Goal: Task Accomplishment & Management: Use online tool/utility

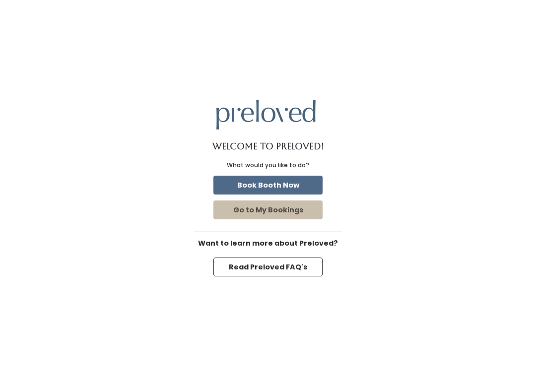
click at [282, 187] on button "Book Booth Now" at bounding box center [267, 185] width 109 height 19
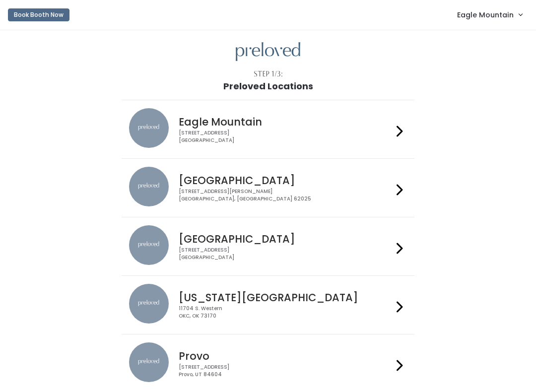
click at [485, 10] on span "Eagle Mountain" at bounding box center [485, 14] width 57 height 11
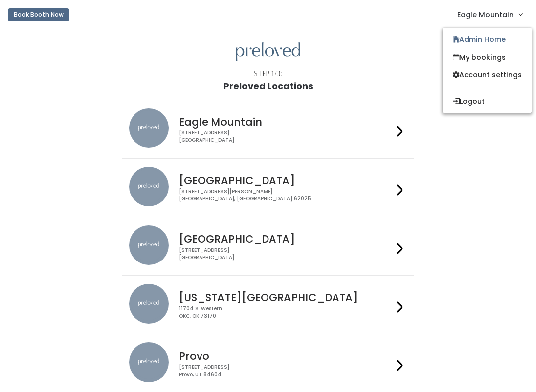
click at [464, 41] on link "Admin Home" at bounding box center [487, 39] width 89 height 18
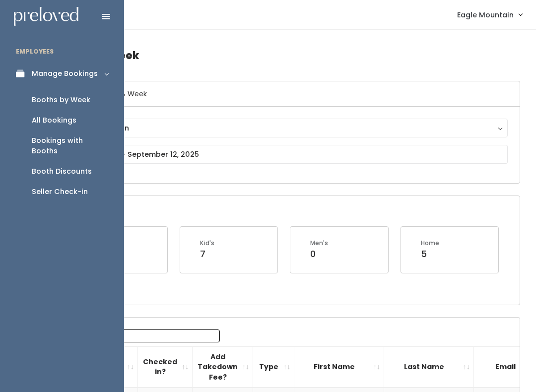
click at [80, 101] on div "Booths by Week" at bounding box center [61, 100] width 59 height 10
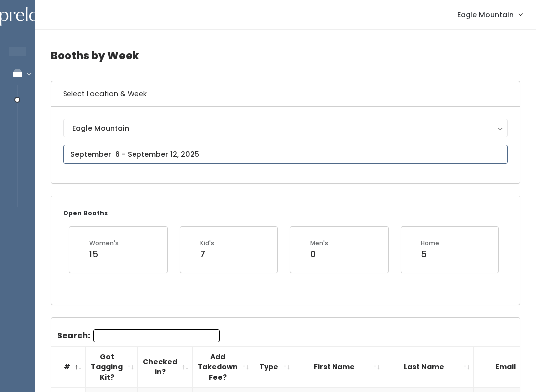
click at [236, 155] on input "text" at bounding box center [285, 154] width 445 height 19
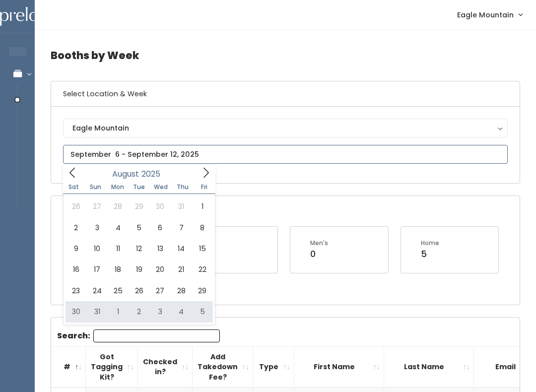
type input "August 30 to September 5"
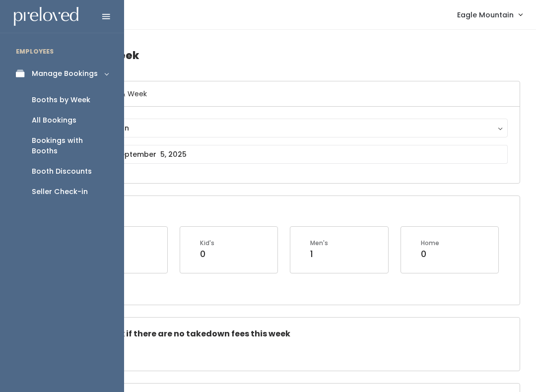
click at [42, 166] on div "Booth Discounts" at bounding box center [62, 171] width 60 height 10
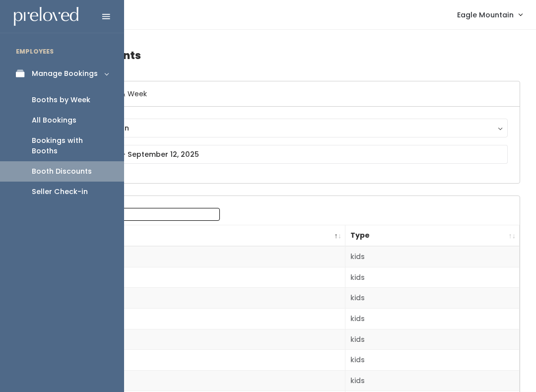
click at [55, 187] on div "Seller Check-in" at bounding box center [60, 192] width 56 height 10
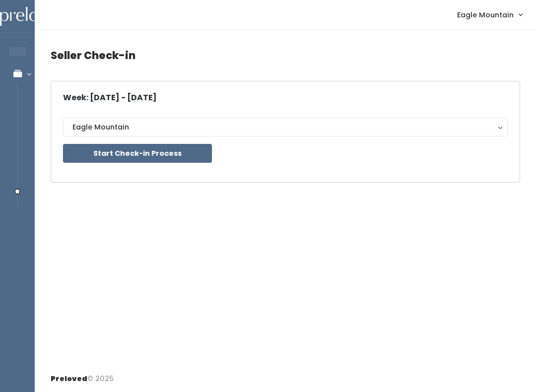
click at [87, 154] on button "Start Check-in Process" at bounding box center [137, 153] width 149 height 19
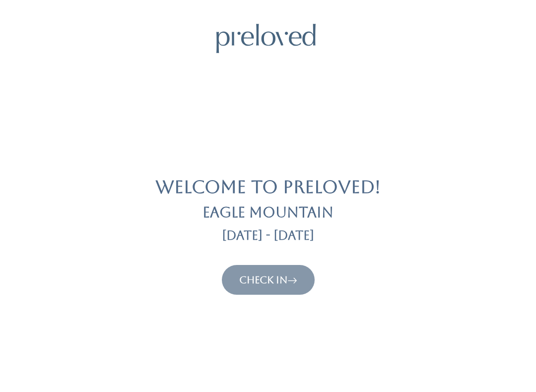
click at [263, 274] on link "Check In" at bounding box center [268, 280] width 58 height 12
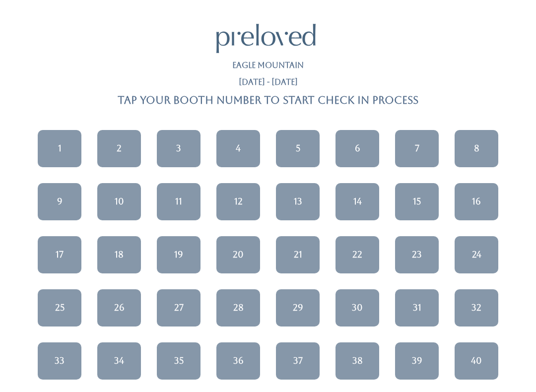
click at [302, 203] on div "13" at bounding box center [298, 201] width 8 height 13
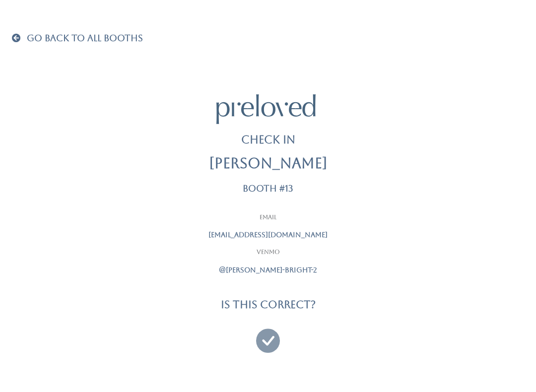
click at [270, 339] on icon at bounding box center [268, 336] width 24 height 33
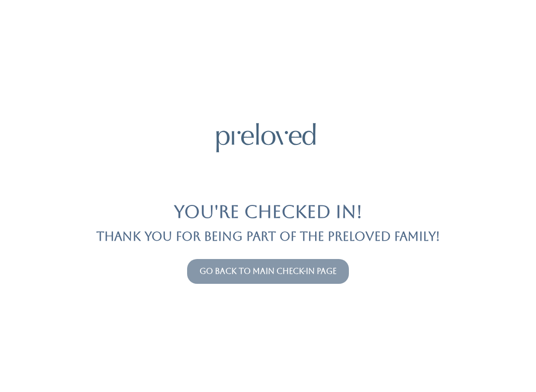
click at [300, 267] on link "Go back to main check-in page" at bounding box center [267, 270] width 137 height 9
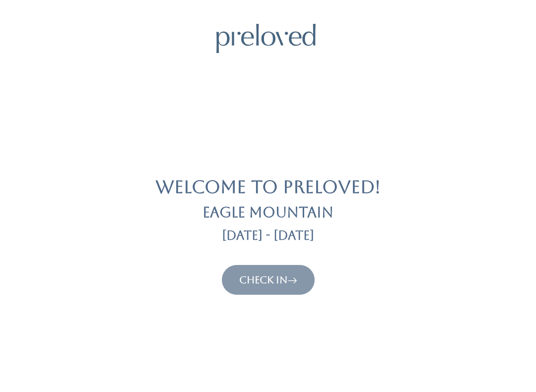
click at [294, 276] on icon at bounding box center [292, 280] width 10 height 12
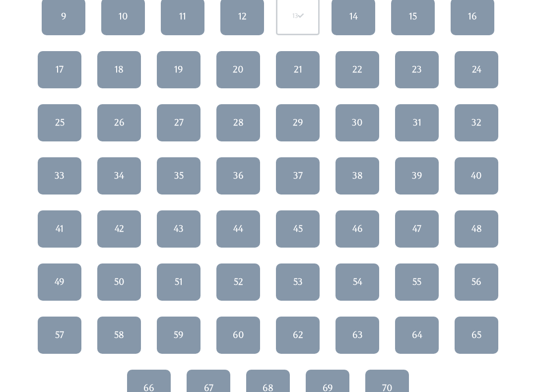
scroll to position [189, 0]
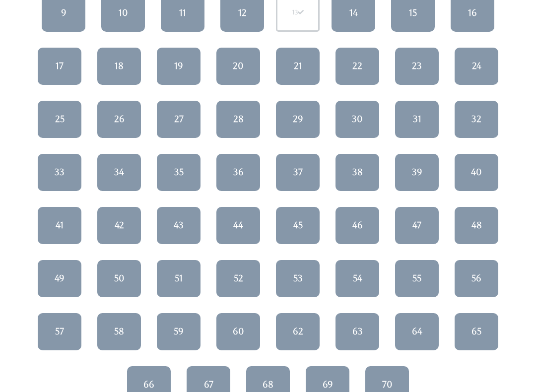
click at [474, 219] on div "48" at bounding box center [476, 225] width 10 height 13
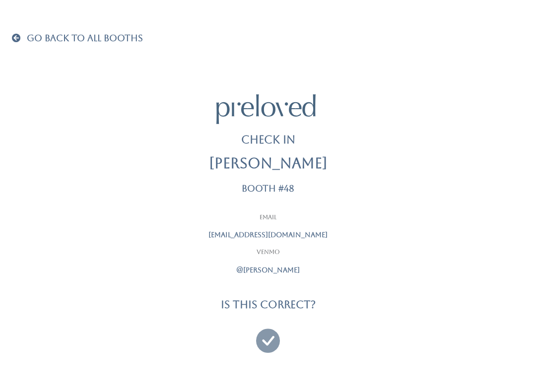
click at [269, 340] on icon at bounding box center [268, 336] width 24 height 33
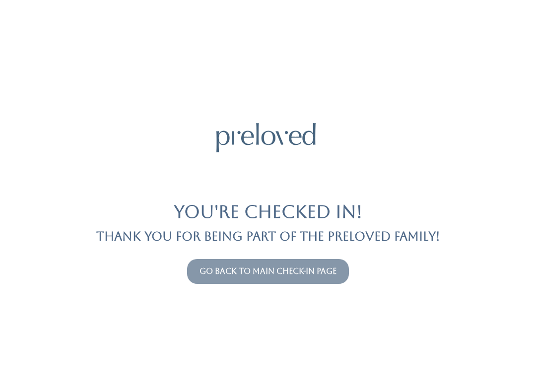
click at [273, 272] on link "Go back to main check-in page" at bounding box center [267, 270] width 137 height 9
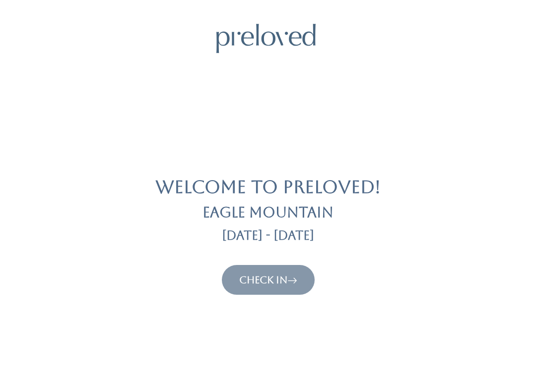
click at [262, 281] on link "Check In" at bounding box center [268, 280] width 58 height 12
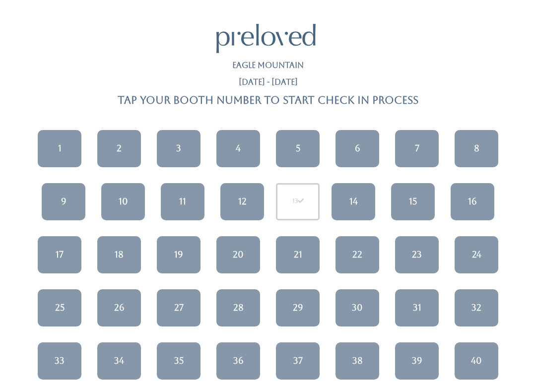
click at [360, 199] on link "14" at bounding box center [353, 201] width 44 height 37
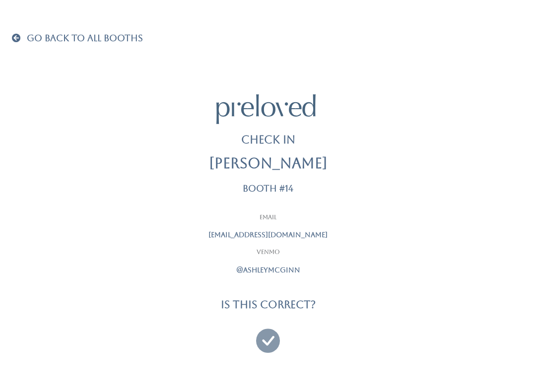
click at [274, 338] on icon at bounding box center [268, 336] width 24 height 33
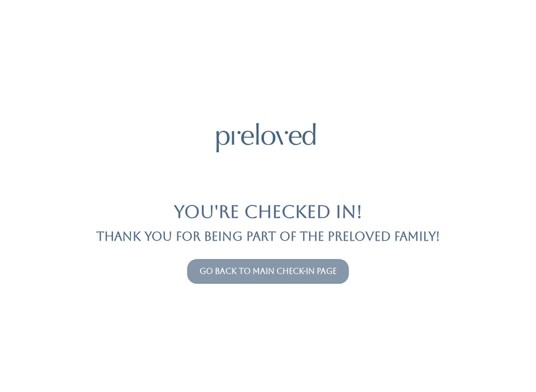
click at [306, 275] on link "Go back to main check-in page" at bounding box center [267, 270] width 137 height 9
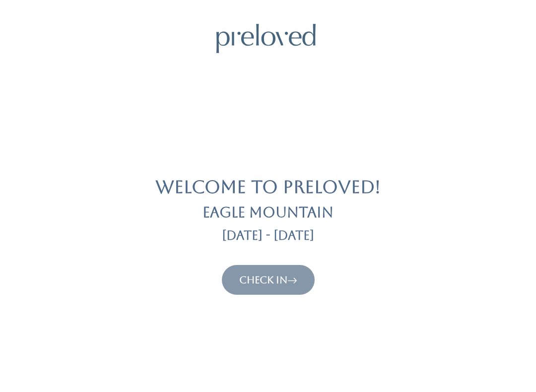
click at [292, 277] on icon at bounding box center [292, 280] width 10 height 12
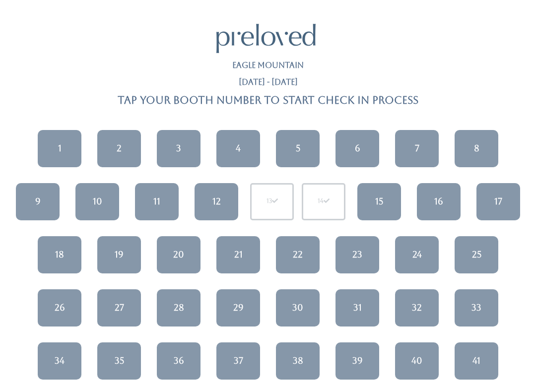
click at [420, 142] on link "7" at bounding box center [417, 148] width 44 height 37
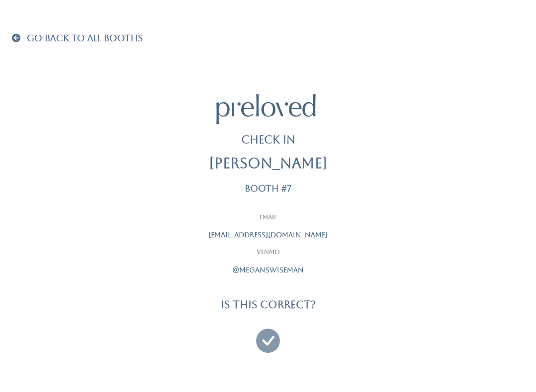
click at [265, 338] on icon at bounding box center [268, 336] width 24 height 33
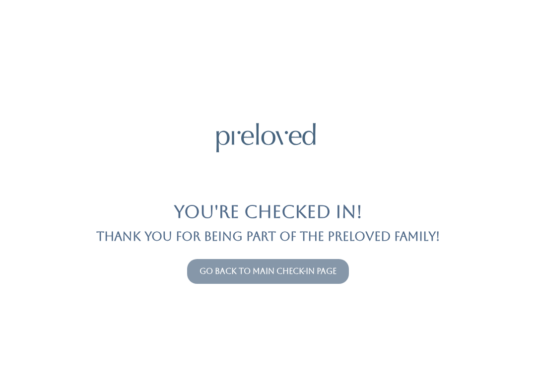
click at [312, 270] on link "Go back to main check-in page" at bounding box center [267, 270] width 137 height 9
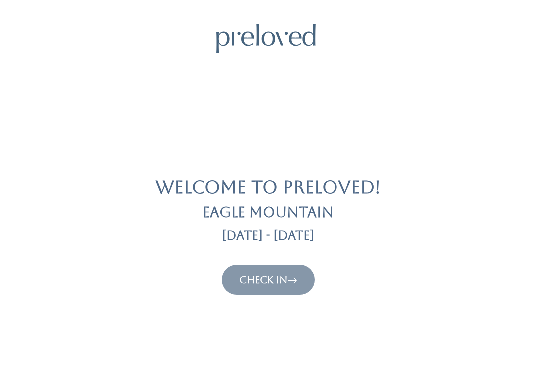
click at [293, 278] on icon at bounding box center [292, 280] width 10 height 12
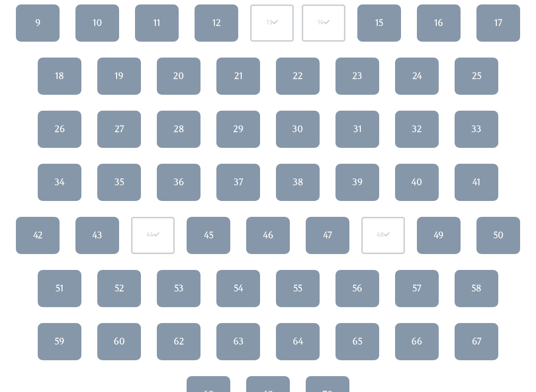
scroll to position [179, 0]
click at [304, 293] on link "55" at bounding box center [298, 288] width 44 height 37
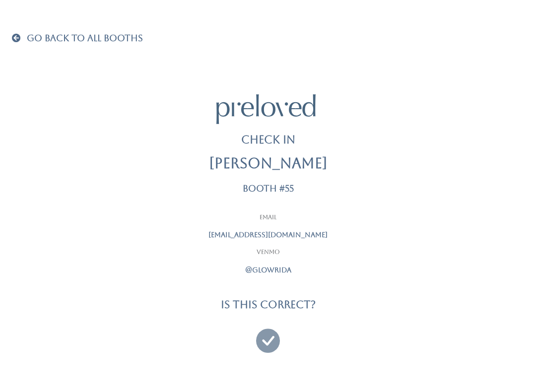
click at [268, 327] on icon at bounding box center [268, 336] width 24 height 33
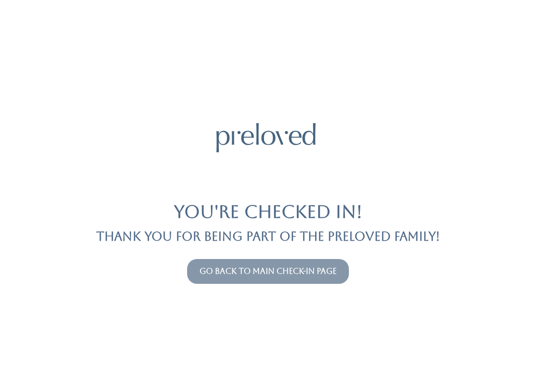
click at [213, 272] on link "Go back to main check-in page" at bounding box center [267, 270] width 137 height 9
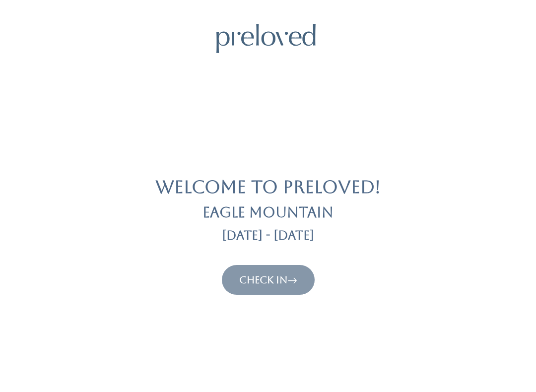
click at [239, 274] on link "Check In" at bounding box center [268, 280] width 58 height 12
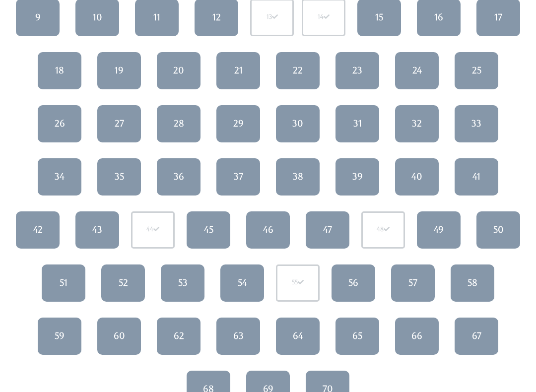
scroll to position [195, 0]
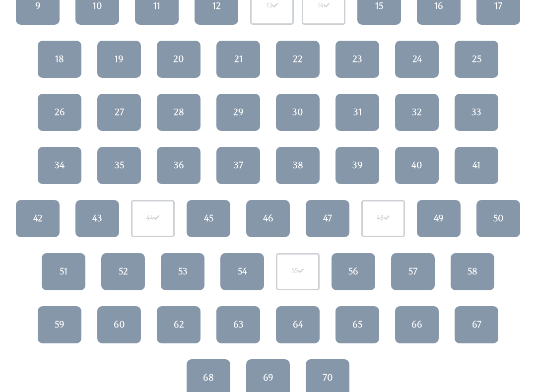
click at [132, 267] on link "52" at bounding box center [123, 272] width 44 height 37
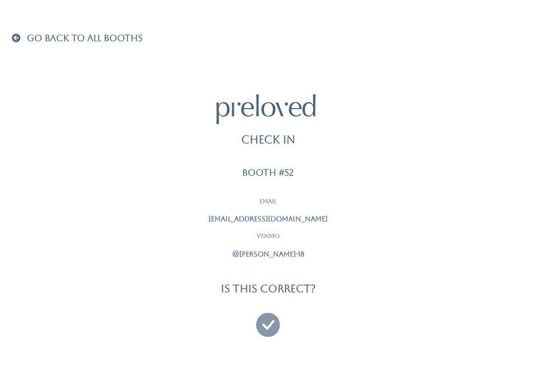
click at [269, 323] on icon at bounding box center [268, 320] width 24 height 33
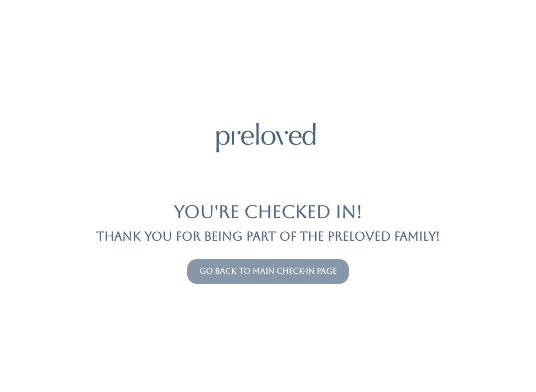
click at [287, 273] on link "Go back to main check-in page" at bounding box center [267, 270] width 137 height 9
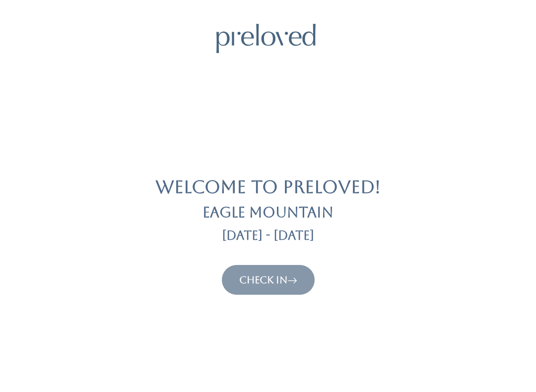
click at [284, 280] on link "Check In" at bounding box center [268, 280] width 58 height 12
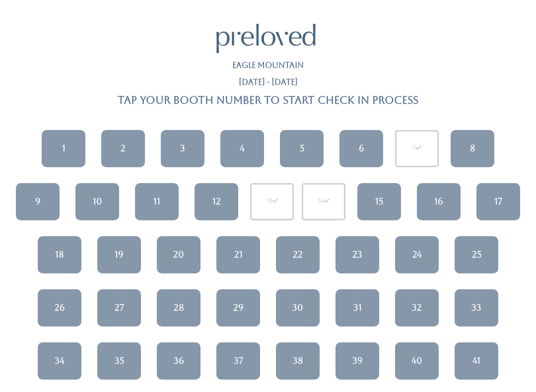
click at [270, 94] on h4 "Tap your booth number to start check in process" at bounding box center [268, 99] width 301 height 11
click at [131, 150] on link "2" at bounding box center [123, 148] width 44 height 37
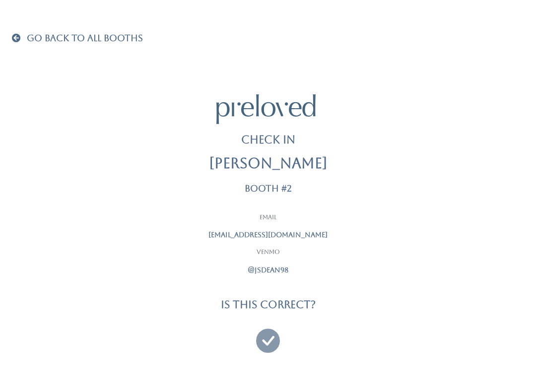
click at [266, 335] on icon at bounding box center [268, 336] width 24 height 33
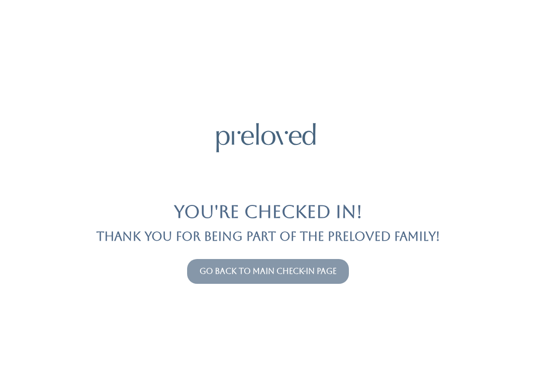
click at [279, 274] on link "Go back to main check-in page" at bounding box center [267, 270] width 137 height 9
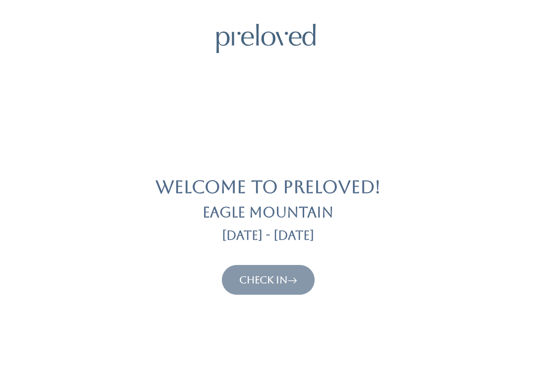
click at [284, 277] on link "Check In" at bounding box center [268, 280] width 58 height 12
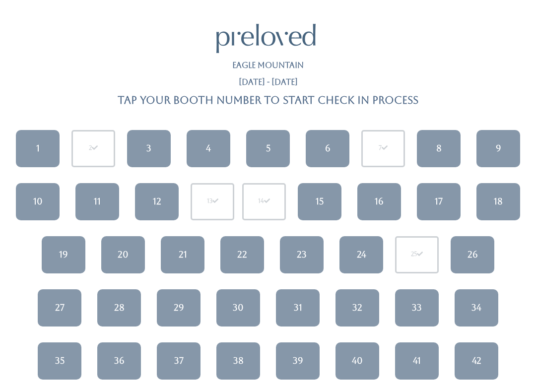
click at [418, 257] on span at bounding box center [420, 254] width 6 height 6
click at [117, 308] on div "28" at bounding box center [119, 307] width 10 height 13
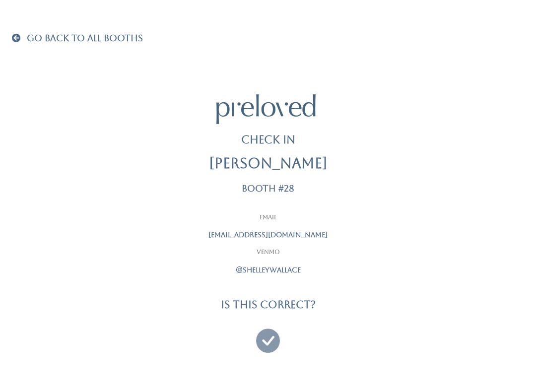
click at [266, 330] on icon at bounding box center [268, 336] width 24 height 33
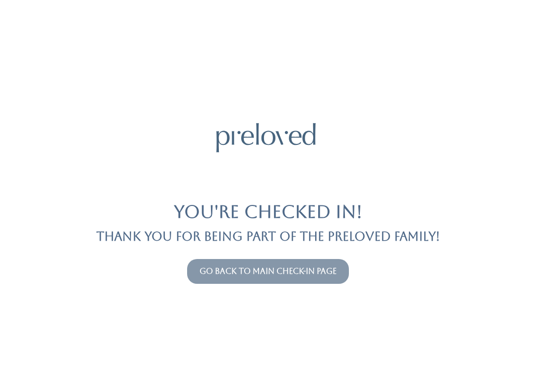
click at [262, 267] on link "Go back to main check-in page" at bounding box center [267, 270] width 137 height 9
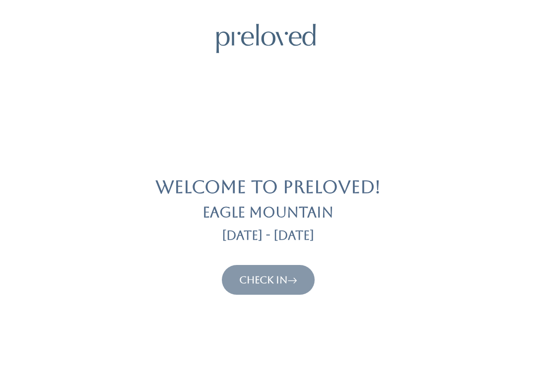
click at [282, 269] on button "Check In" at bounding box center [268, 280] width 93 height 30
click at [291, 274] on icon at bounding box center [292, 280] width 10 height 12
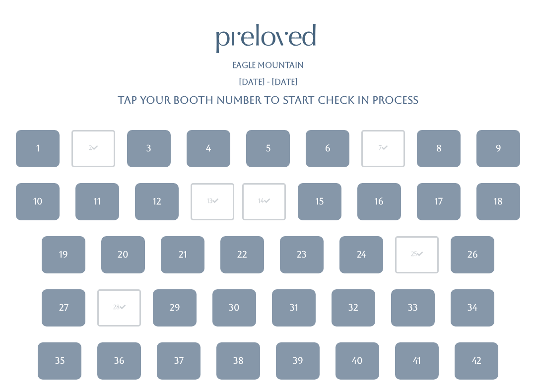
click at [361, 255] on div "24" at bounding box center [361, 254] width 9 height 13
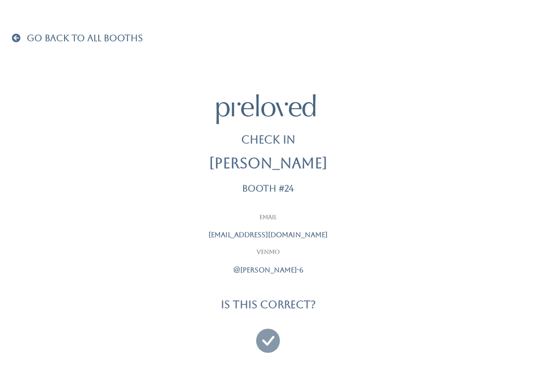
click at [267, 335] on icon at bounding box center [268, 336] width 24 height 33
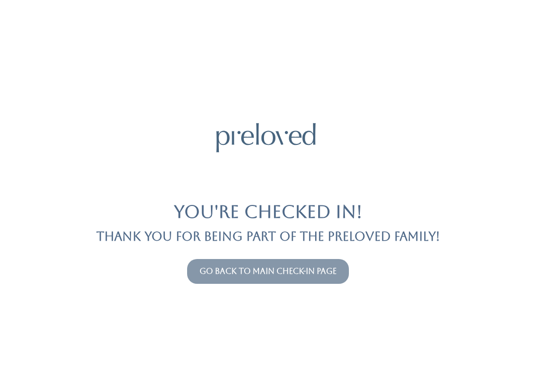
click at [292, 269] on link "Go back to main check-in page" at bounding box center [267, 270] width 137 height 9
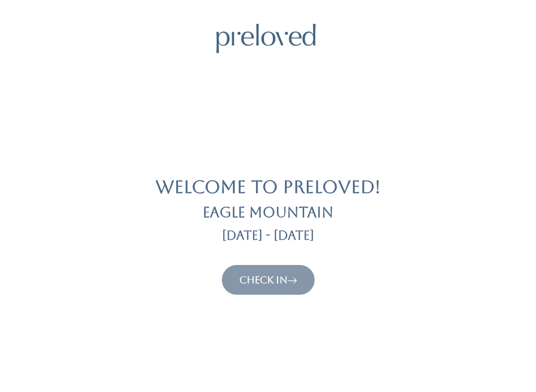
click at [276, 278] on link "Check In" at bounding box center [268, 280] width 58 height 12
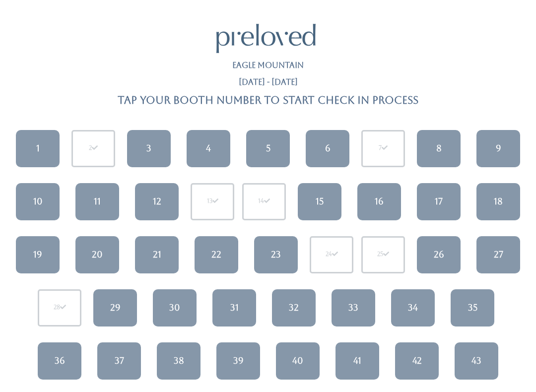
click at [437, 157] on link "8" at bounding box center [439, 148] width 44 height 37
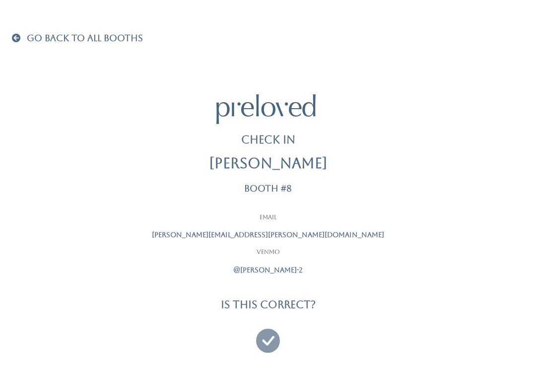
click at [269, 343] on icon at bounding box center [268, 336] width 24 height 33
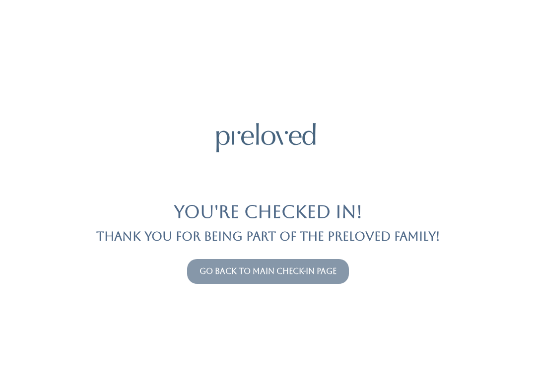
click at [265, 274] on link "Go back to main check-in page" at bounding box center [267, 270] width 137 height 9
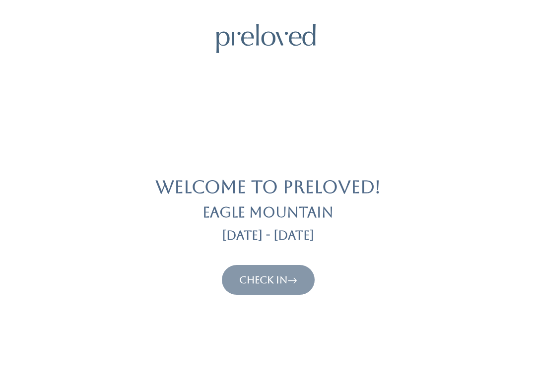
click at [265, 279] on link "Check In" at bounding box center [268, 280] width 58 height 12
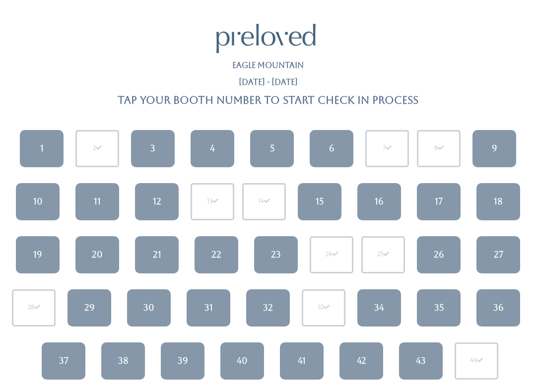
click at [417, 366] on div "43" at bounding box center [421, 360] width 10 height 13
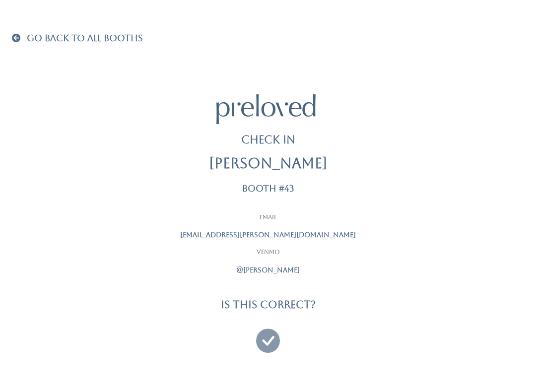
click at [273, 341] on icon at bounding box center [268, 336] width 24 height 33
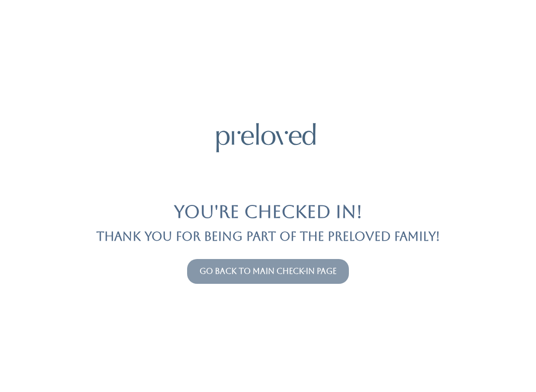
click at [272, 266] on link "Go back to main check-in page" at bounding box center [267, 270] width 137 height 9
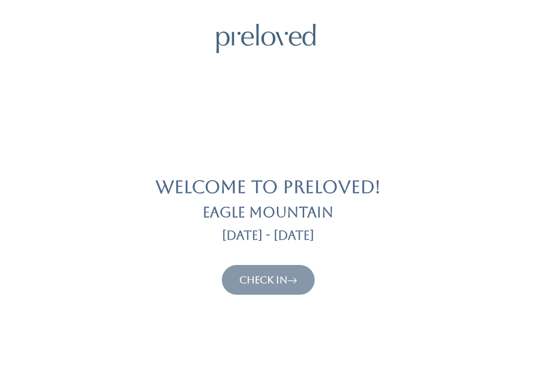
click at [275, 284] on link "Check In" at bounding box center [268, 280] width 58 height 12
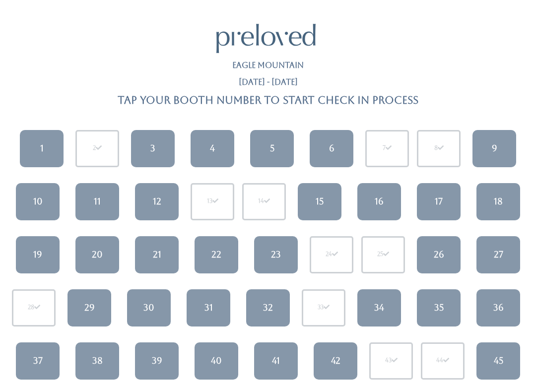
click at [269, 306] on div "32" at bounding box center [268, 307] width 10 height 13
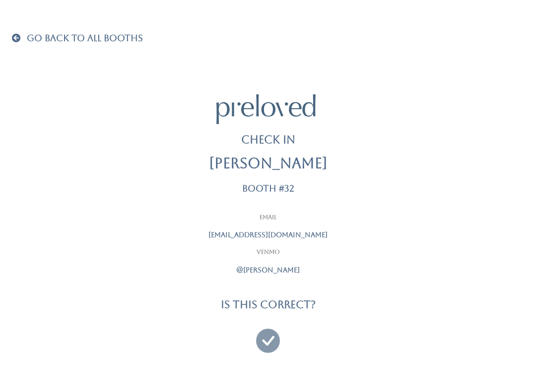
click at [270, 334] on icon at bounding box center [268, 336] width 24 height 33
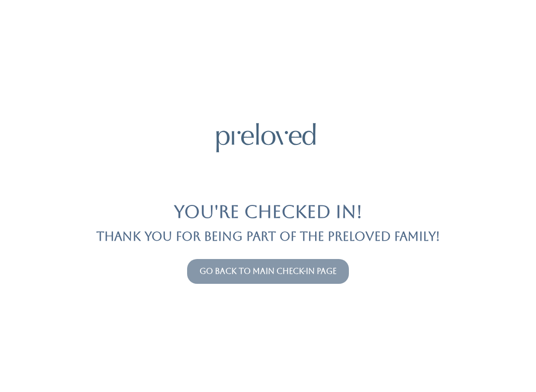
click at [263, 272] on link "Go back to main check-in page" at bounding box center [267, 270] width 137 height 9
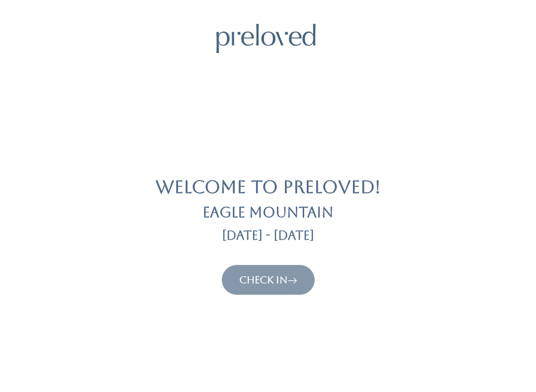
click at [272, 283] on link "Check In" at bounding box center [268, 280] width 58 height 12
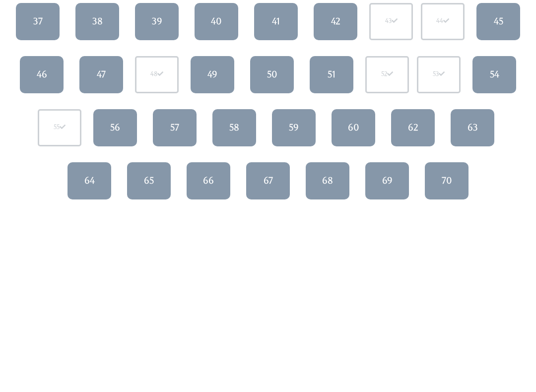
scroll to position [346, 0]
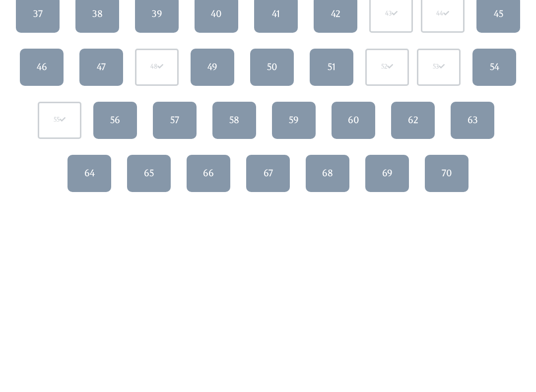
click at [149, 181] on link "65" at bounding box center [149, 173] width 44 height 37
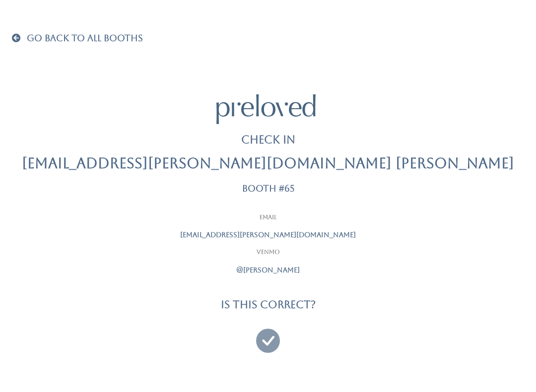
click at [271, 331] on icon at bounding box center [268, 336] width 24 height 33
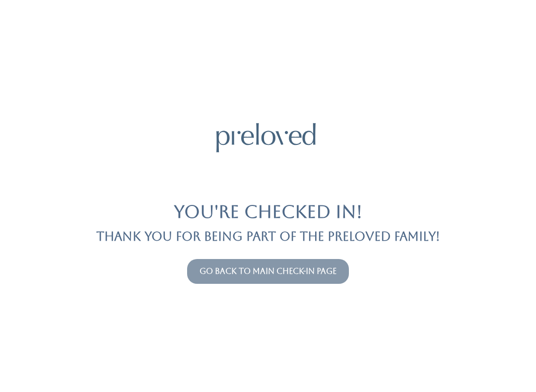
click at [251, 247] on div "You're checked in! Thank you for being part of the Preloved family! Go back to …" at bounding box center [268, 196] width 512 height 392
click at [248, 272] on link "Go back to main check-in page" at bounding box center [267, 270] width 137 height 9
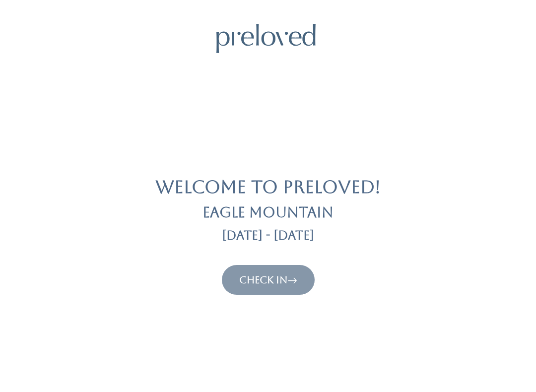
click at [252, 274] on link "Check In" at bounding box center [268, 280] width 58 height 12
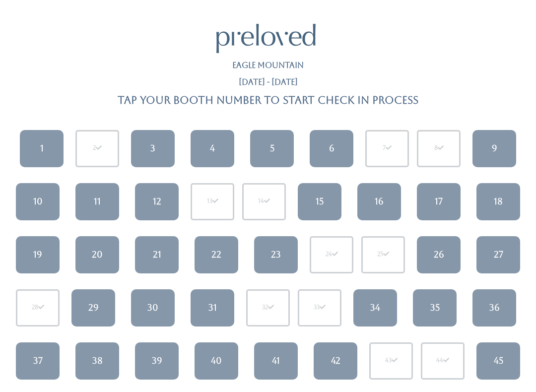
click at [270, 150] on div "5" at bounding box center [272, 148] width 4 height 13
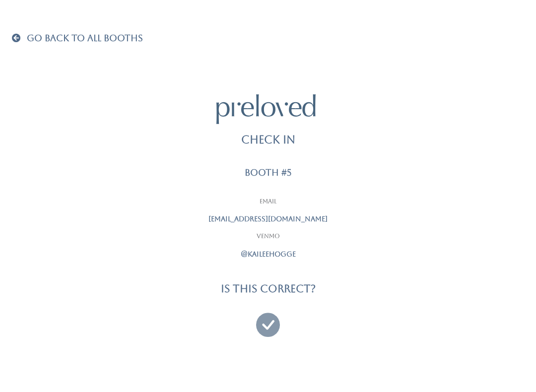
click at [264, 315] on icon at bounding box center [268, 320] width 24 height 33
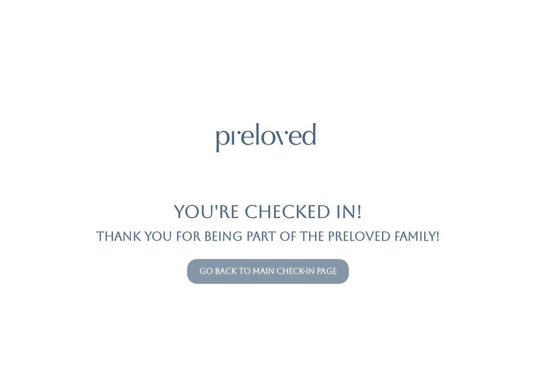
click at [267, 274] on link "Go back to main check-in page" at bounding box center [267, 270] width 137 height 9
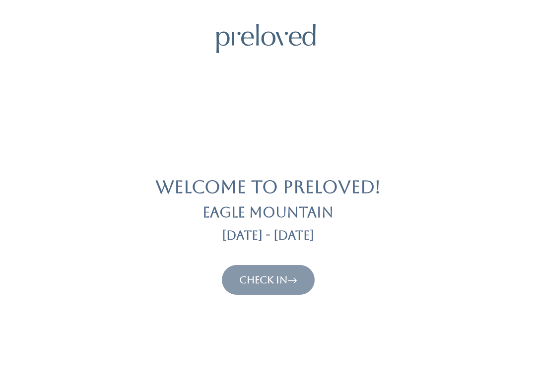
click at [278, 261] on div "Welcome to Preloved! Eagle Mountain Aug 30 - Sep 5 Check In" at bounding box center [268, 159] width 512 height 271
click at [308, 266] on button "Check In" at bounding box center [268, 280] width 93 height 30
click at [270, 274] on link "Check In" at bounding box center [268, 280] width 58 height 12
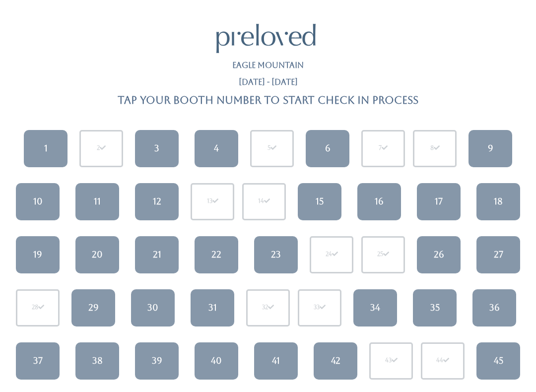
click at [443, 193] on link "17" at bounding box center [439, 201] width 44 height 37
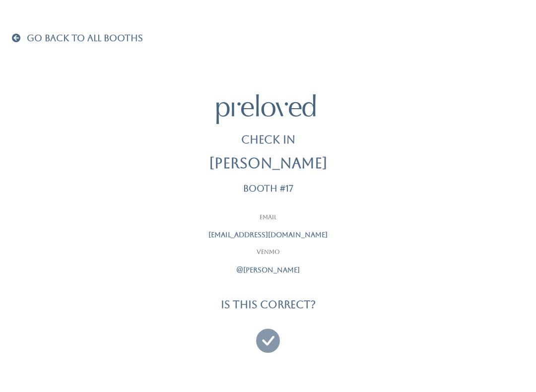
click at [269, 326] on icon at bounding box center [268, 336] width 24 height 33
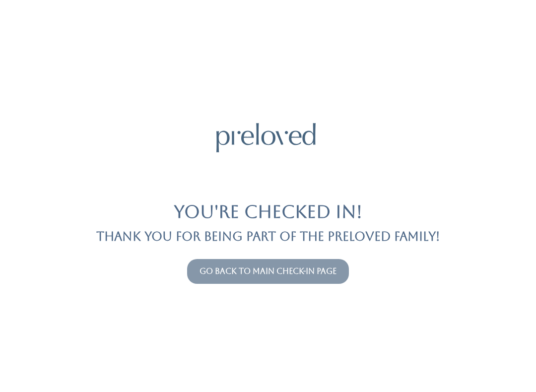
click at [300, 270] on link "Go back to main check-in page" at bounding box center [267, 270] width 137 height 9
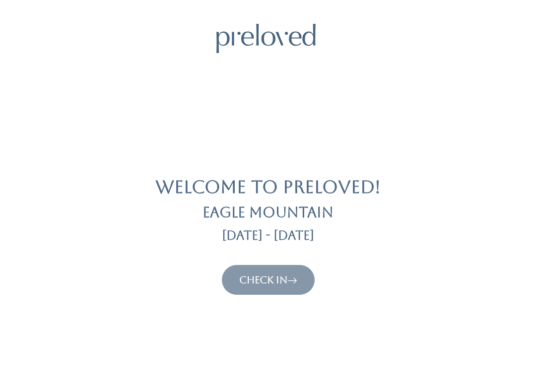
click at [290, 275] on icon at bounding box center [292, 280] width 10 height 12
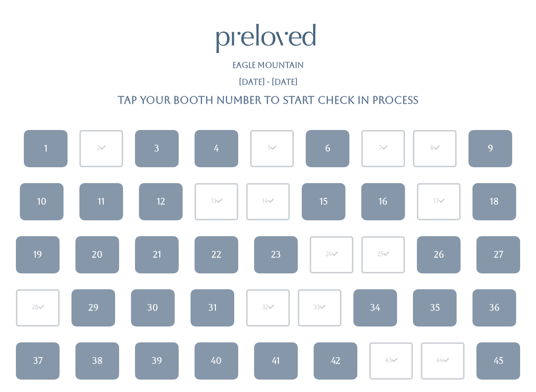
click at [100, 205] on div "11" at bounding box center [101, 201] width 7 height 13
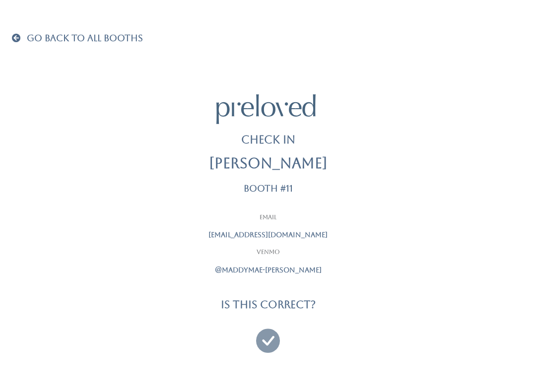
click at [272, 328] on icon at bounding box center [268, 336] width 24 height 33
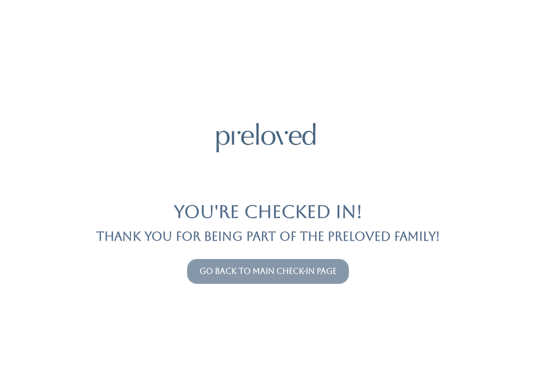
click at [310, 274] on link "Go back to main check-in page" at bounding box center [267, 270] width 137 height 9
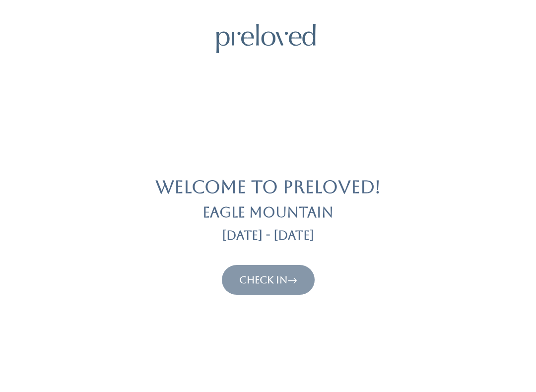
click at [304, 265] on button "Check In" at bounding box center [268, 280] width 93 height 30
click at [285, 276] on link "Check In" at bounding box center [268, 280] width 58 height 12
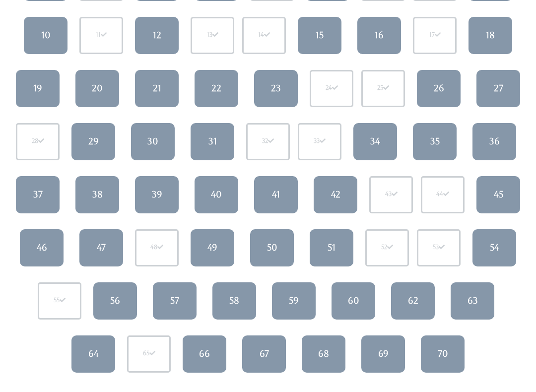
scroll to position [175, 0]
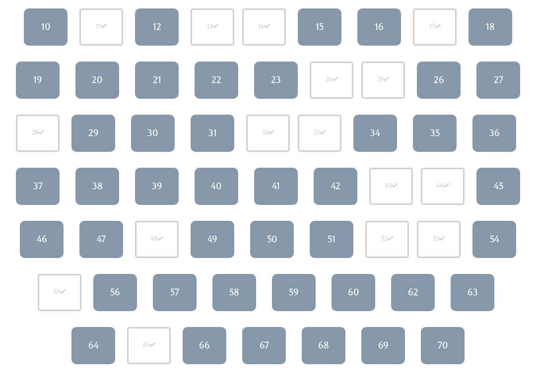
click at [218, 239] on link "49" at bounding box center [213, 239] width 44 height 37
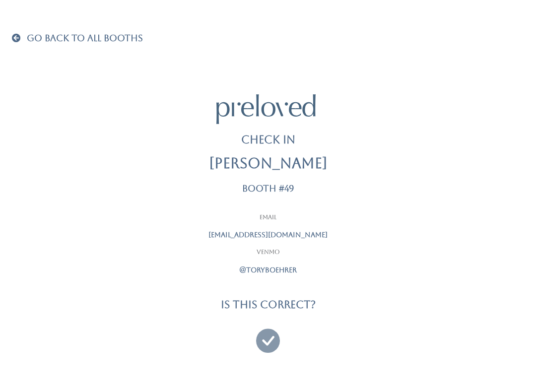
click at [268, 332] on icon at bounding box center [268, 336] width 24 height 33
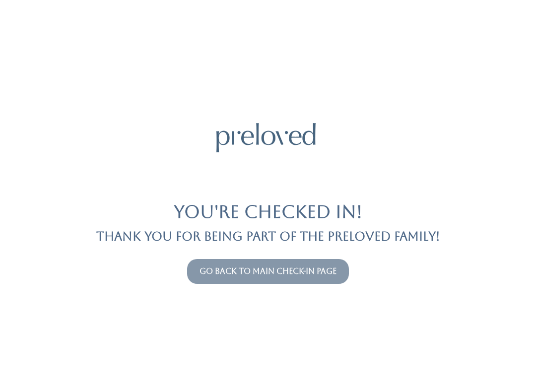
click at [292, 259] on button "Go back to main check-in page" at bounding box center [268, 271] width 162 height 25
click at [267, 264] on button "Go back to main check-in page" at bounding box center [268, 271] width 162 height 25
click at [210, 271] on link "Go back to main check-in page" at bounding box center [267, 270] width 137 height 9
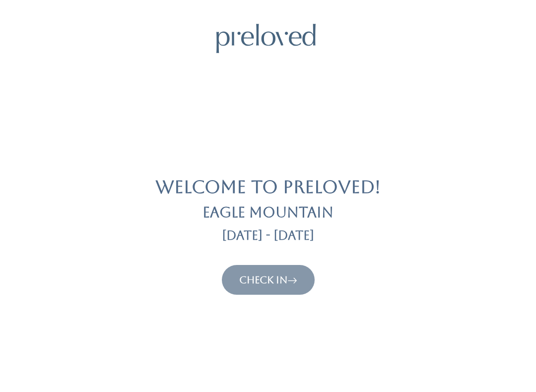
click at [294, 280] on icon at bounding box center [292, 280] width 10 height 12
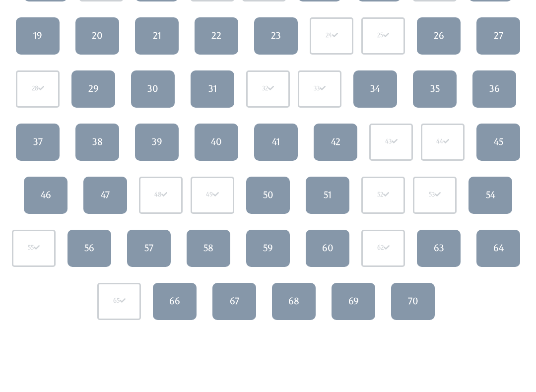
scroll to position [219, 0]
click at [442, 242] on div "63" at bounding box center [439, 248] width 10 height 13
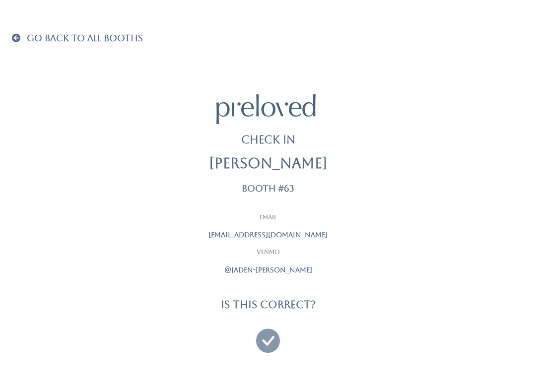
click at [24, 28] on div "Go Back To All Booths Check In Sydney Rugg Booth #63 Email jsrugg97@gmail.com V…" at bounding box center [268, 196] width 512 height 392
click at [20, 35] on span at bounding box center [18, 37] width 13 height 9
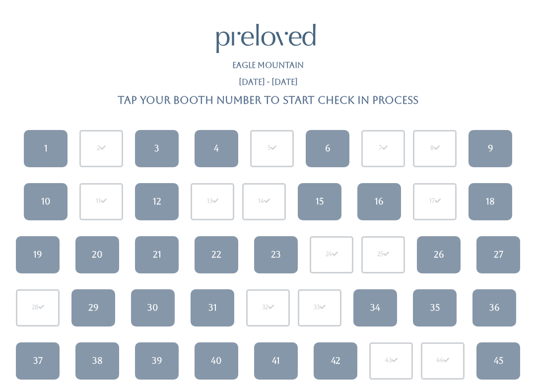
click at [337, 375] on link "42" at bounding box center [336, 360] width 44 height 37
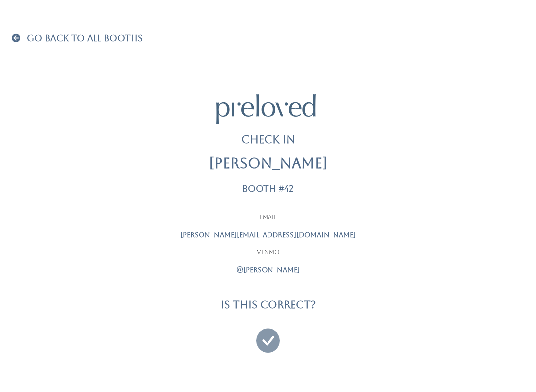
click at [267, 341] on icon at bounding box center [268, 336] width 24 height 33
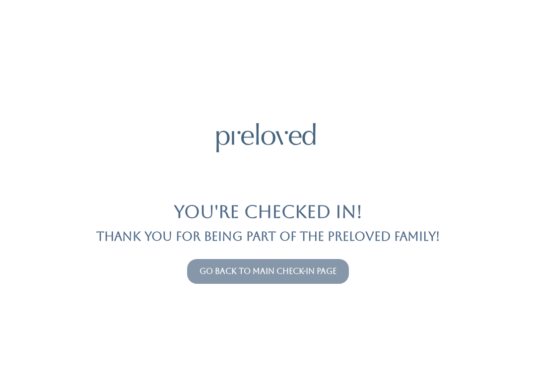
click at [299, 275] on link "Go back to main check-in page" at bounding box center [267, 270] width 137 height 9
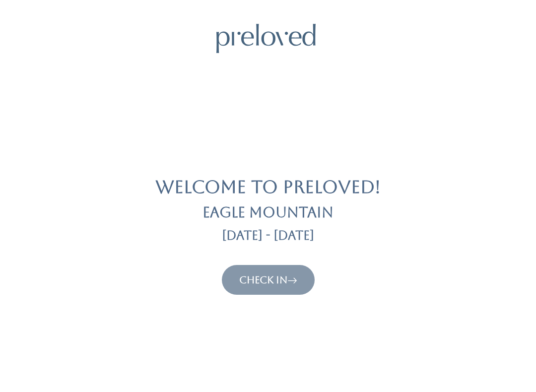
click at [290, 276] on icon at bounding box center [292, 280] width 10 height 12
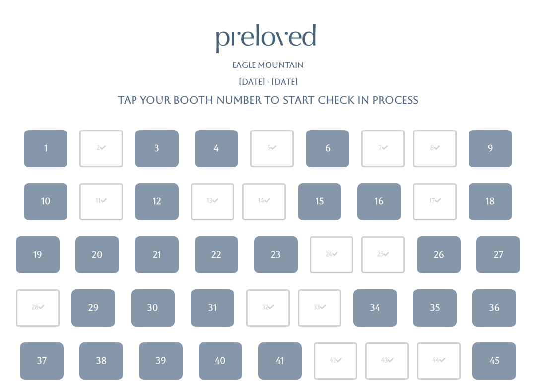
click at [99, 250] on div "20" at bounding box center [97, 254] width 11 height 13
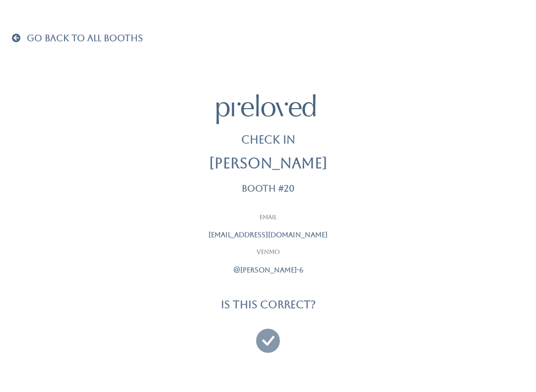
click at [269, 335] on icon at bounding box center [268, 336] width 24 height 33
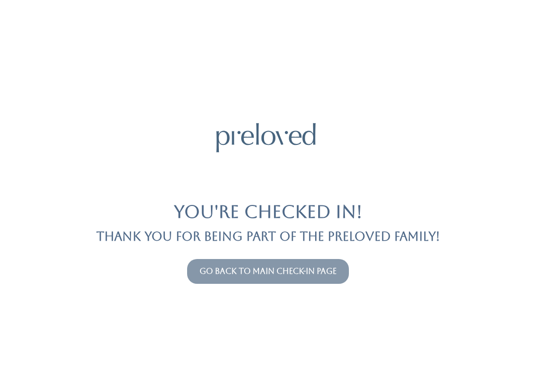
click at [322, 274] on link "Go back to main check-in page" at bounding box center [267, 270] width 137 height 9
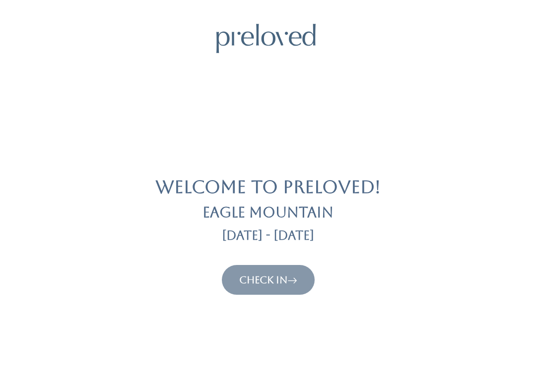
click at [292, 285] on icon at bounding box center [292, 280] width 10 height 12
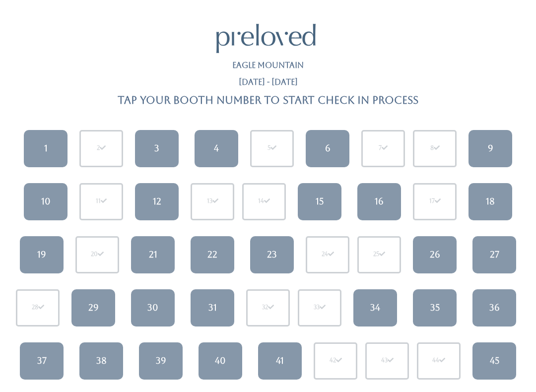
click at [152, 256] on div "21" at bounding box center [153, 254] width 8 height 13
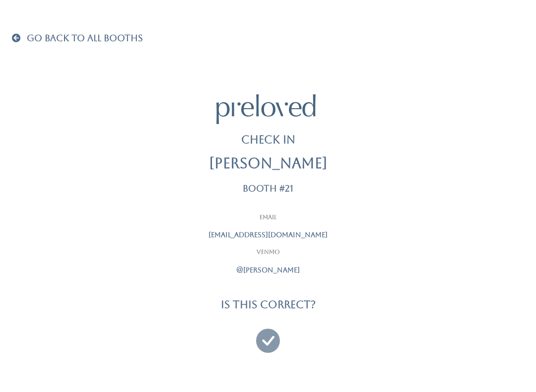
click at [268, 338] on icon at bounding box center [268, 336] width 24 height 33
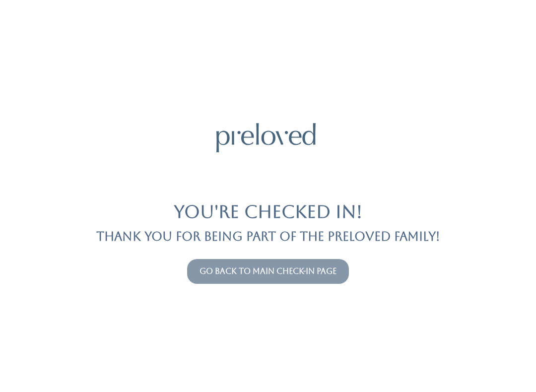
click at [324, 270] on link "Go back to main check-in page" at bounding box center [267, 270] width 137 height 9
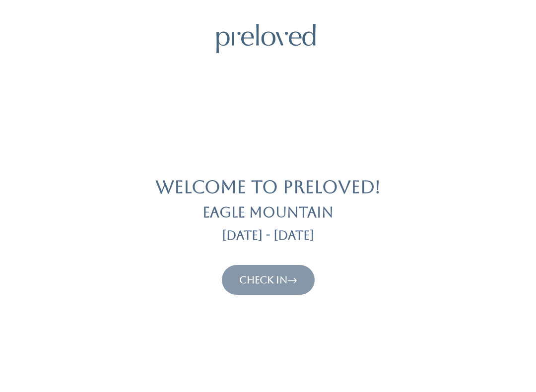
click at [294, 274] on icon at bounding box center [292, 280] width 10 height 12
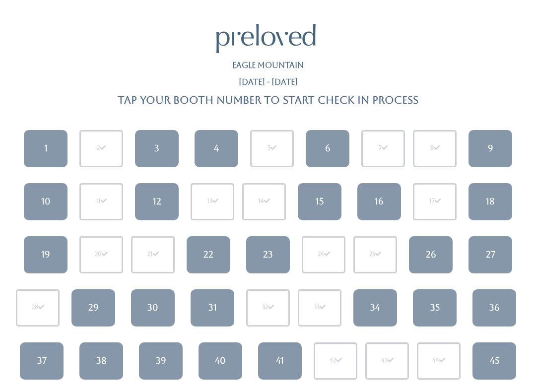
click at [441, 299] on link "35" at bounding box center [435, 307] width 44 height 37
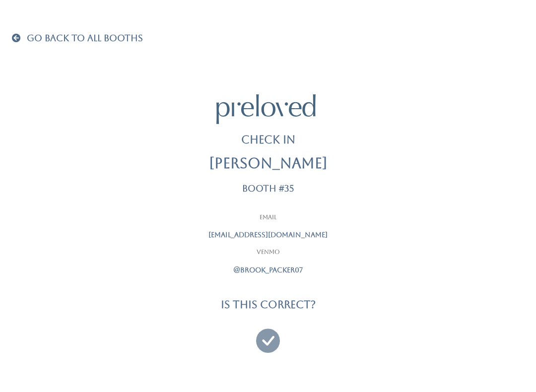
click at [270, 327] on icon at bounding box center [268, 336] width 24 height 33
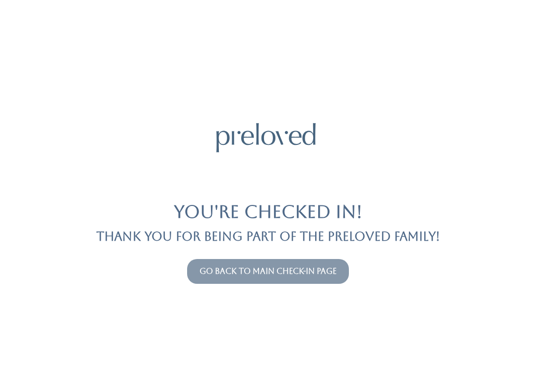
click at [289, 255] on div "Go back to main check-in page" at bounding box center [268, 271] width 524 height 33
click at [273, 271] on link "Go back to main check-in page" at bounding box center [267, 270] width 137 height 9
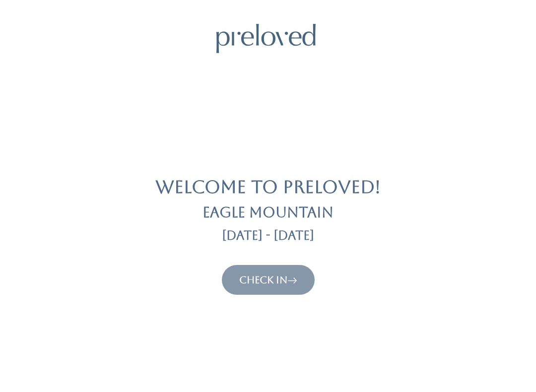
click at [263, 271] on button "Check In" at bounding box center [268, 280] width 93 height 30
click at [283, 283] on link "Check In" at bounding box center [268, 280] width 58 height 12
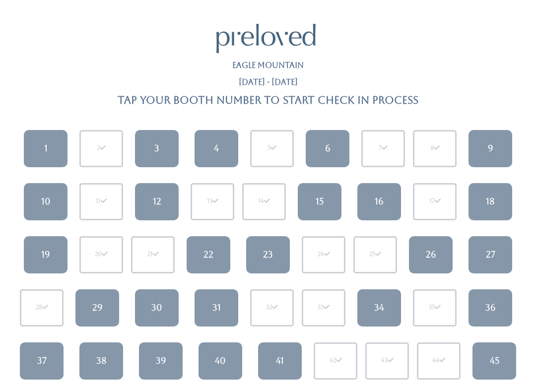
click at [279, 278] on div "1 2 3 4 5 6 7 8 9 10 11 12" at bounding box center [268, 334] width 524 height 425
click at [156, 197] on div "12" at bounding box center [157, 201] width 8 height 13
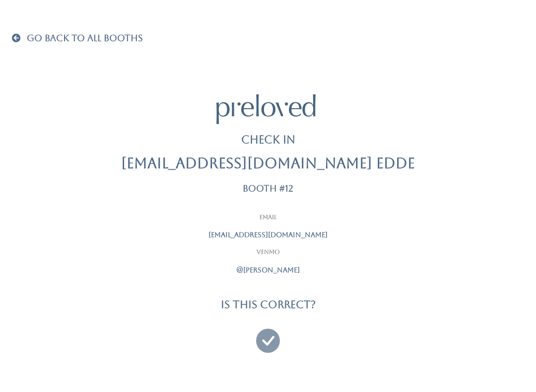
click at [269, 330] on icon at bounding box center [268, 336] width 24 height 33
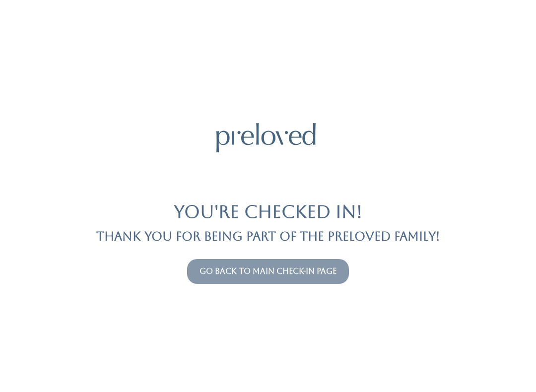
click at [263, 281] on button "Go back to main check-in page" at bounding box center [268, 271] width 162 height 25
click at [309, 264] on button "Go back to main check-in page" at bounding box center [268, 271] width 162 height 25
click at [306, 275] on link "Go back to main check-in page" at bounding box center [267, 270] width 137 height 9
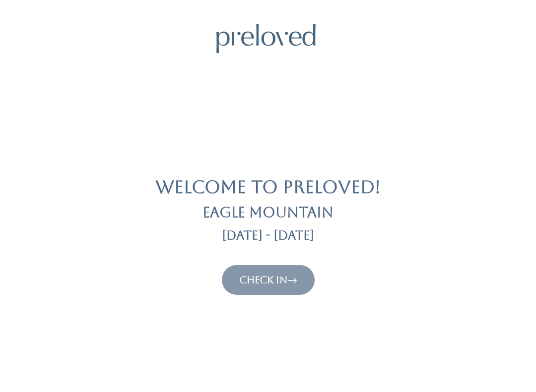
click at [276, 278] on link "Check In" at bounding box center [268, 280] width 58 height 12
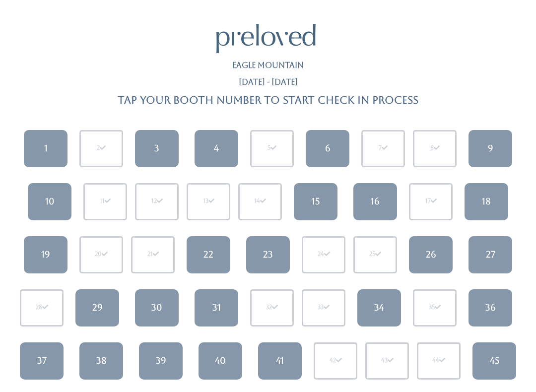
click at [48, 257] on div "19" at bounding box center [45, 254] width 9 height 13
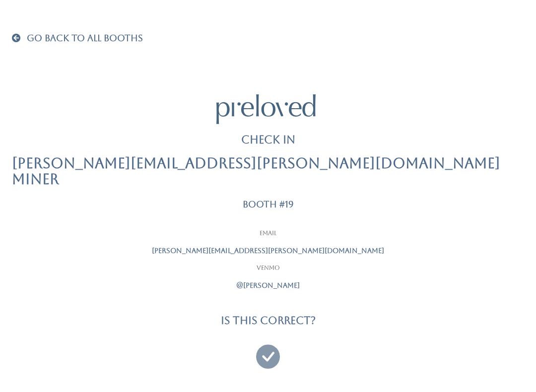
click at [268, 337] on icon at bounding box center [268, 351] width 24 height 33
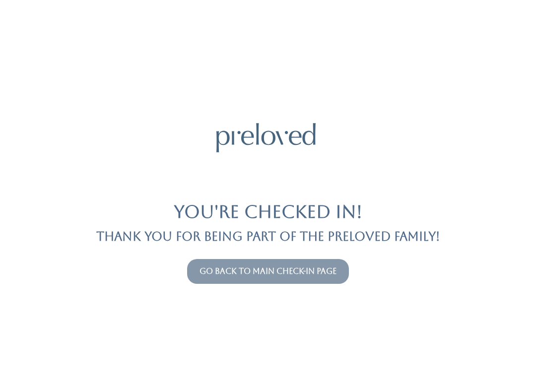
click at [246, 271] on link "Go back to main check-in page" at bounding box center [267, 270] width 137 height 9
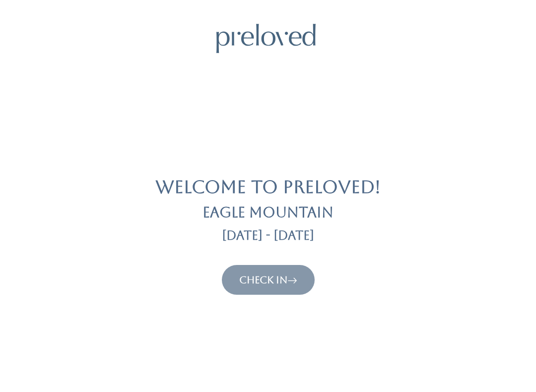
click at [247, 281] on link "Check In" at bounding box center [268, 280] width 58 height 12
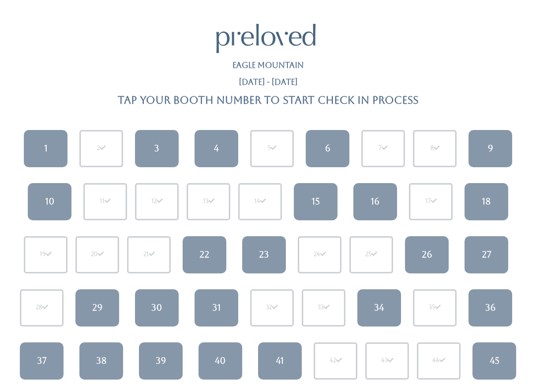
click at [44, 348] on link "37" at bounding box center [42, 360] width 44 height 37
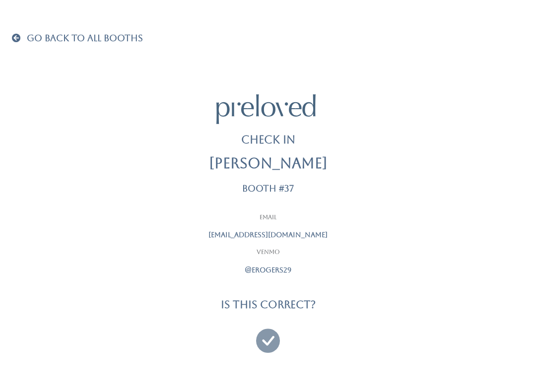
click at [267, 334] on icon at bounding box center [268, 336] width 24 height 33
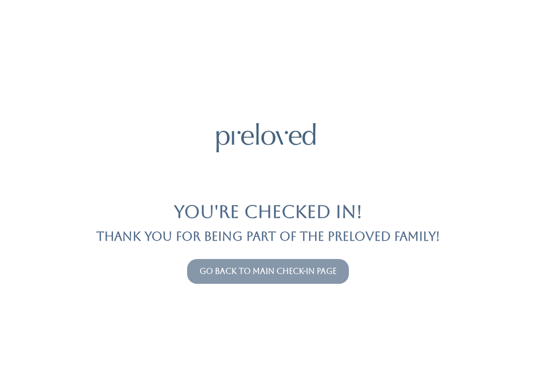
click at [272, 267] on link "Go back to main check-in page" at bounding box center [267, 270] width 137 height 9
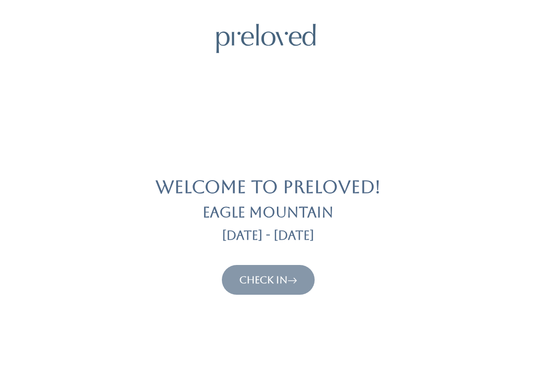
click at [265, 277] on link "Check In" at bounding box center [268, 280] width 58 height 12
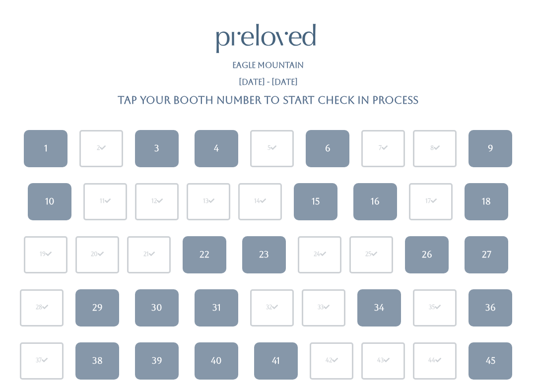
click at [503, 307] on link "36" at bounding box center [490, 307] width 44 height 37
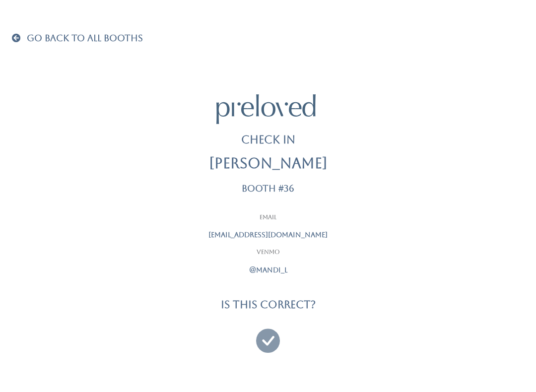
click at [279, 350] on icon at bounding box center [268, 336] width 24 height 33
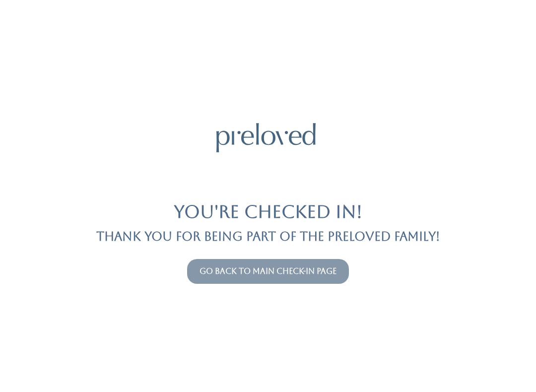
click at [322, 274] on link "Go back to main check-in page" at bounding box center [267, 270] width 137 height 9
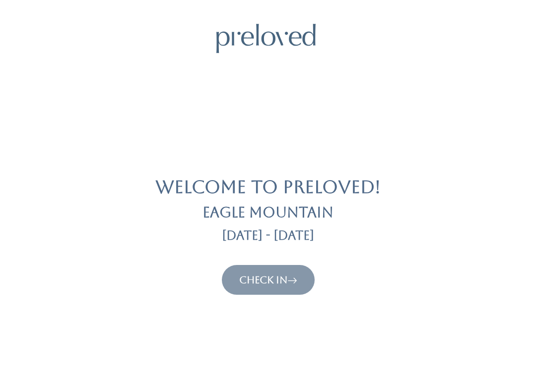
click at [270, 282] on link "Check In" at bounding box center [268, 280] width 58 height 12
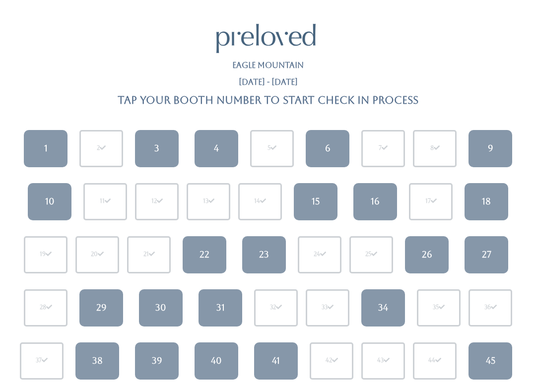
click at [49, 149] on link "1" at bounding box center [46, 148] width 44 height 37
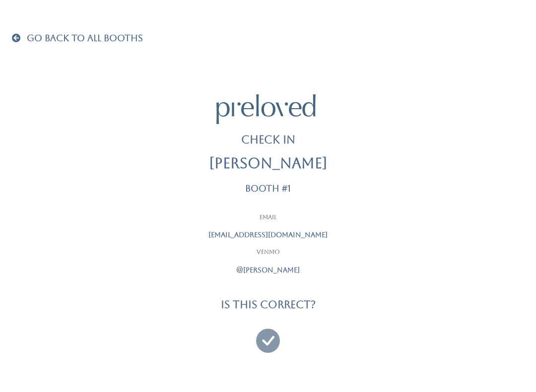
click at [273, 335] on icon at bounding box center [268, 336] width 24 height 33
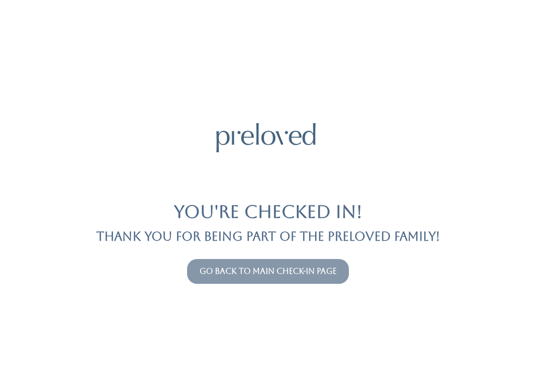
click at [305, 273] on link "Go back to main check-in page" at bounding box center [267, 270] width 137 height 9
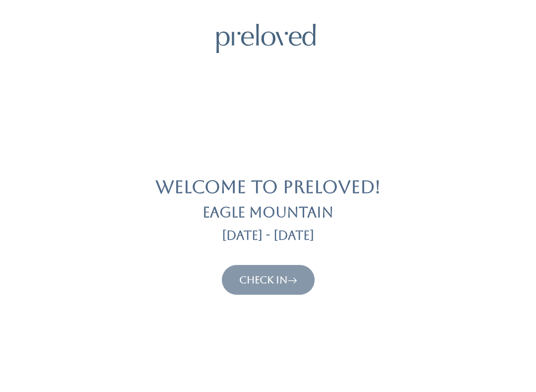
click at [259, 276] on link "Check In" at bounding box center [268, 280] width 58 height 12
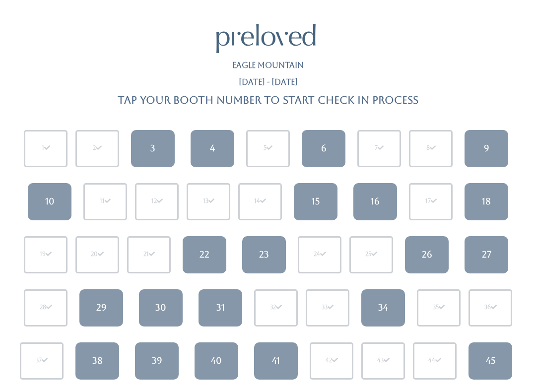
click at [478, 248] on link "27" at bounding box center [486, 254] width 44 height 37
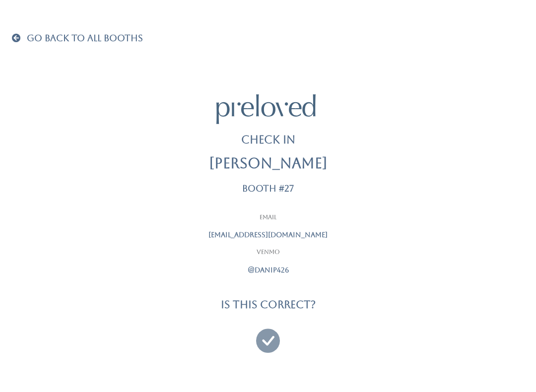
click at [271, 328] on icon at bounding box center [268, 336] width 24 height 33
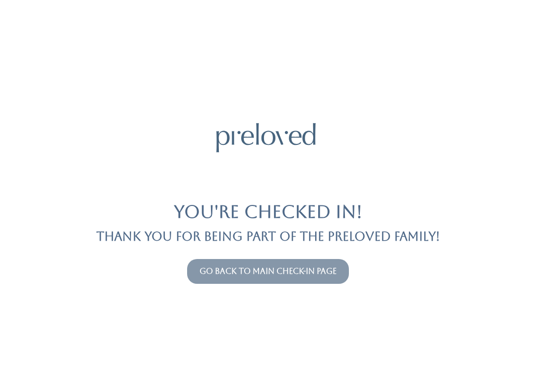
click at [290, 270] on link "Go back to main check-in page" at bounding box center [267, 270] width 137 height 9
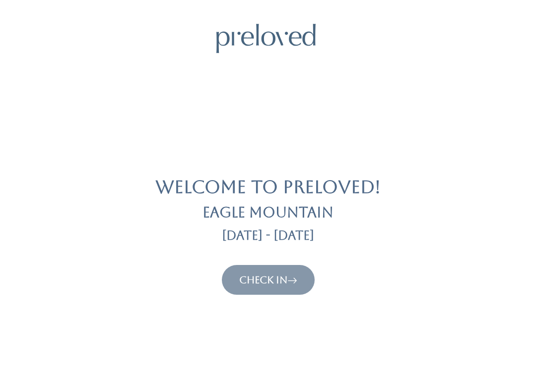
click at [279, 283] on link "Check In" at bounding box center [268, 280] width 58 height 12
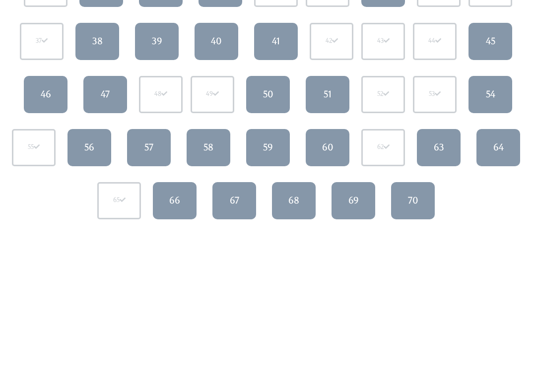
scroll to position [323, 0]
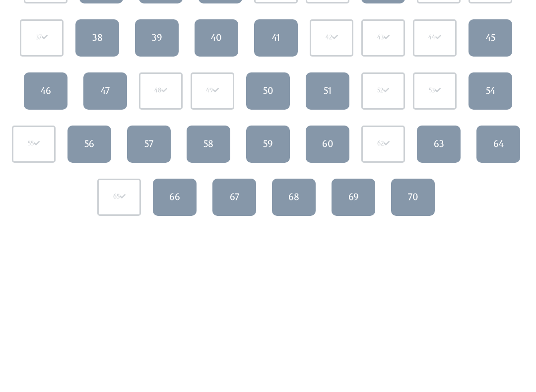
click at [174, 191] on div "66" at bounding box center [174, 197] width 11 height 13
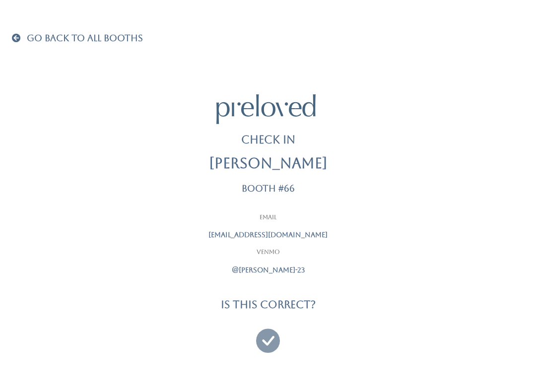
click at [269, 342] on icon at bounding box center [268, 336] width 24 height 33
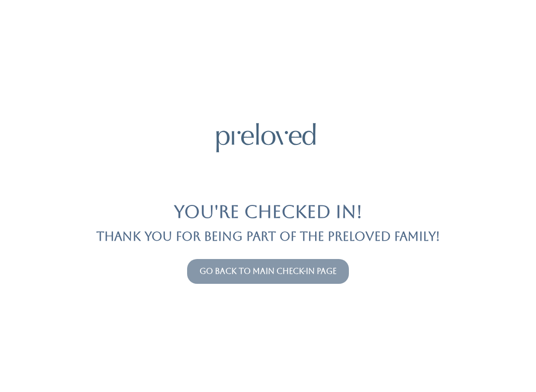
click at [302, 263] on button "Go back to main check-in page" at bounding box center [268, 271] width 162 height 25
click at [242, 275] on link "Go back to main check-in page" at bounding box center [267, 270] width 137 height 9
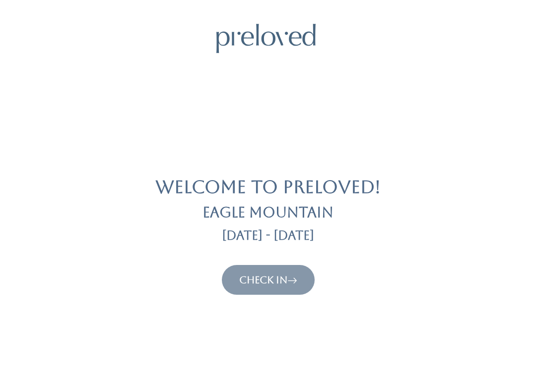
click at [311, 268] on button "Check In" at bounding box center [268, 280] width 93 height 30
click at [286, 284] on link "Check In" at bounding box center [268, 280] width 58 height 12
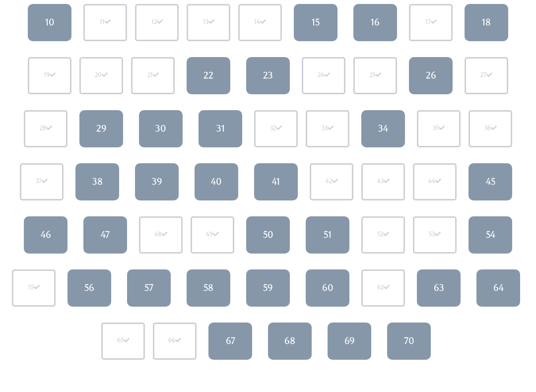
scroll to position [188, 0]
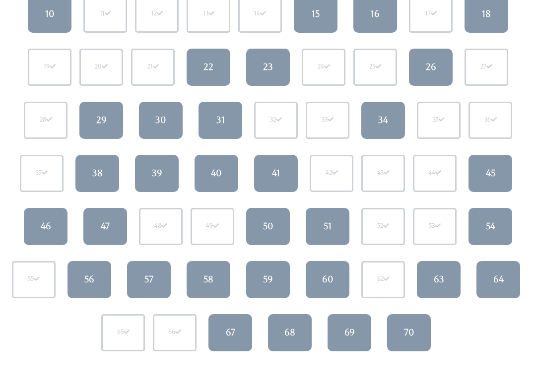
click at [439, 285] on link "63" at bounding box center [439, 279] width 44 height 37
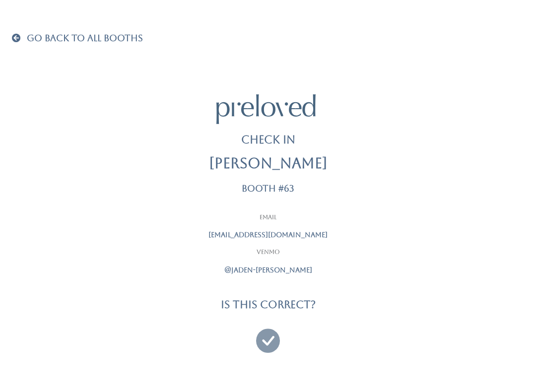
click at [269, 335] on icon at bounding box center [268, 336] width 24 height 33
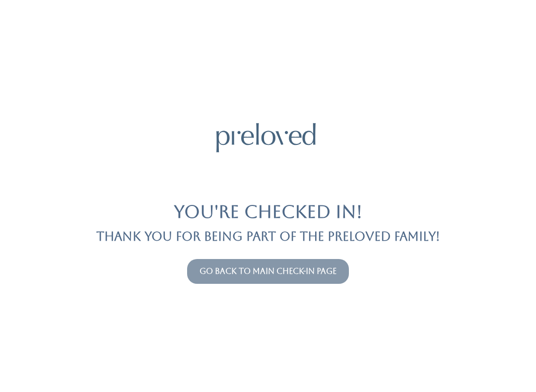
click at [326, 266] on link "Go back to main check-in page" at bounding box center [267, 270] width 137 height 9
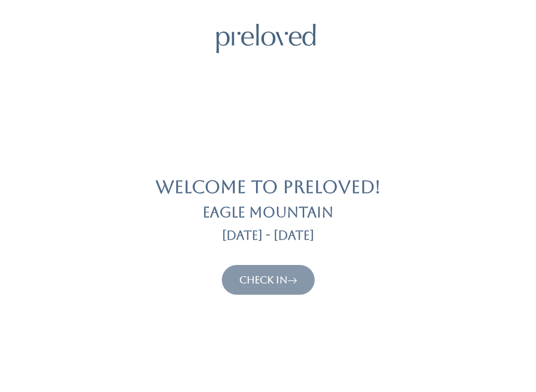
click at [276, 277] on link "Check In" at bounding box center [268, 280] width 58 height 12
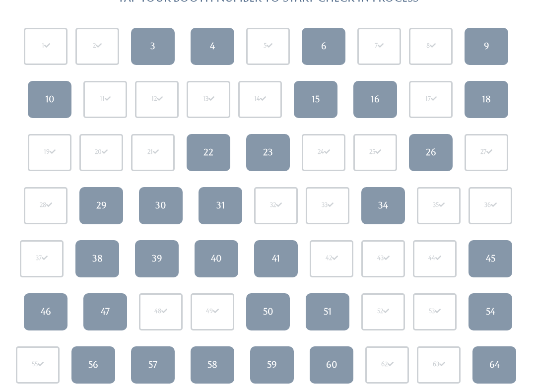
scroll to position [110, 0]
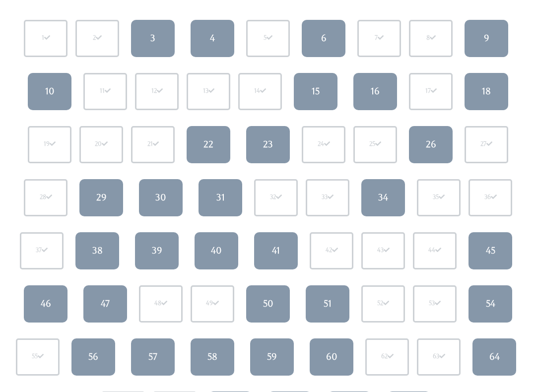
click at [492, 297] on div "54" at bounding box center [490, 303] width 9 height 13
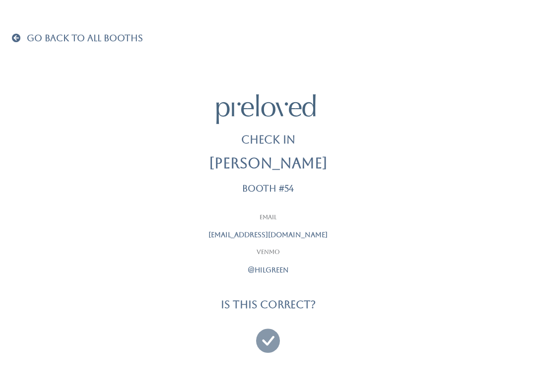
click at [269, 331] on icon at bounding box center [268, 336] width 24 height 33
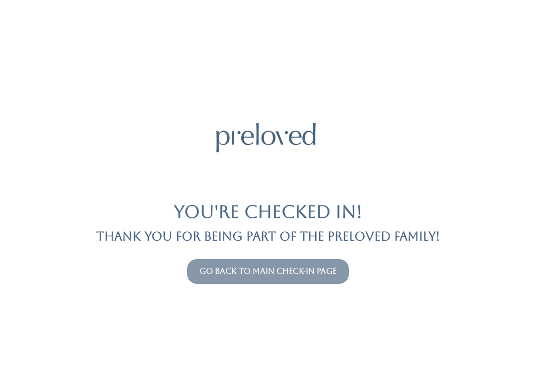
click at [308, 270] on link "Go back to main check-in page" at bounding box center [267, 270] width 137 height 9
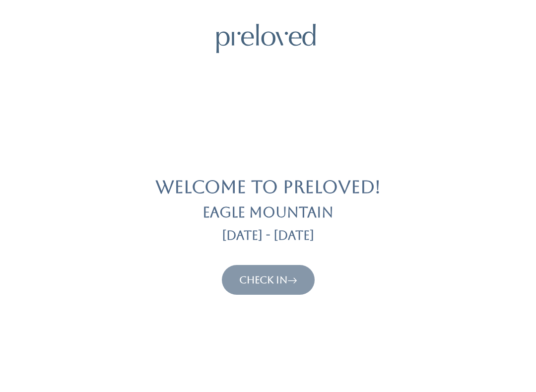
click at [289, 281] on link "Check In" at bounding box center [268, 280] width 58 height 12
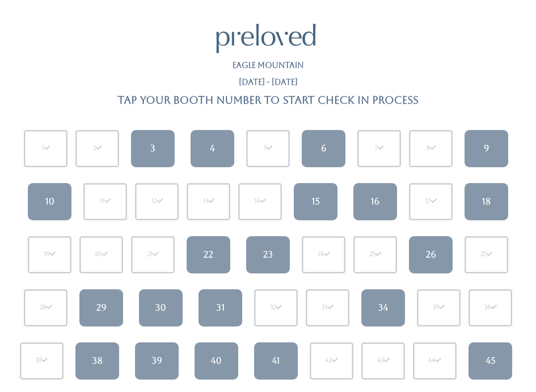
click at [164, 361] on link "39" at bounding box center [157, 360] width 44 height 37
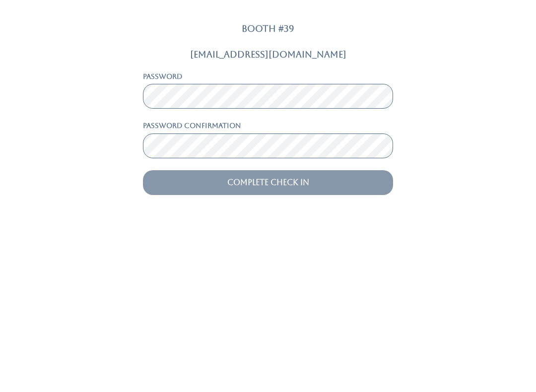
click at [268, 318] on input "Complete Check In" at bounding box center [268, 330] width 250 height 25
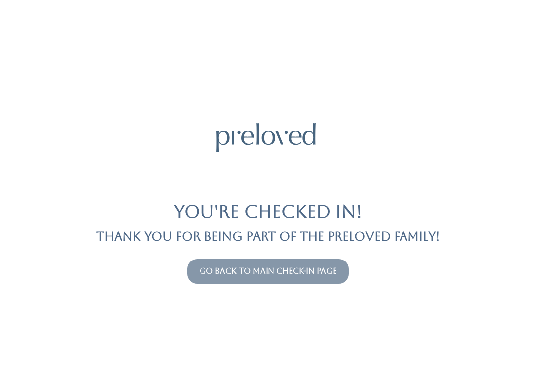
click at [321, 268] on link "Go back to main check-in page" at bounding box center [267, 270] width 137 height 9
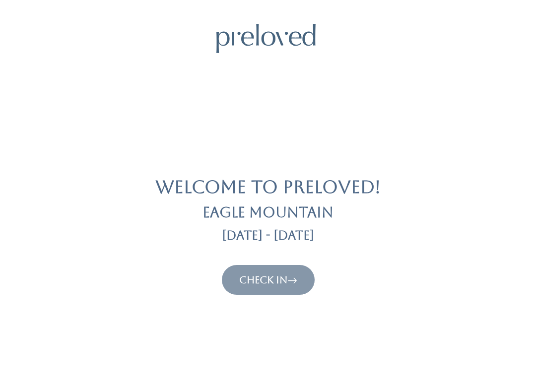
click at [279, 279] on link "Check In" at bounding box center [268, 280] width 58 height 12
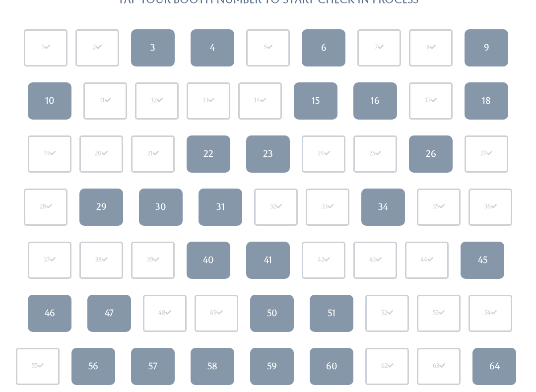
scroll to position [118, 0]
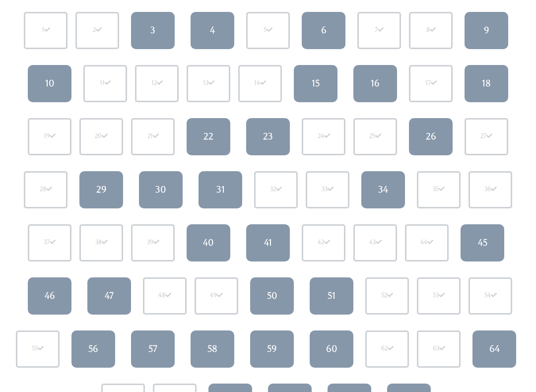
click at [332, 345] on div "60" at bounding box center [331, 348] width 11 height 13
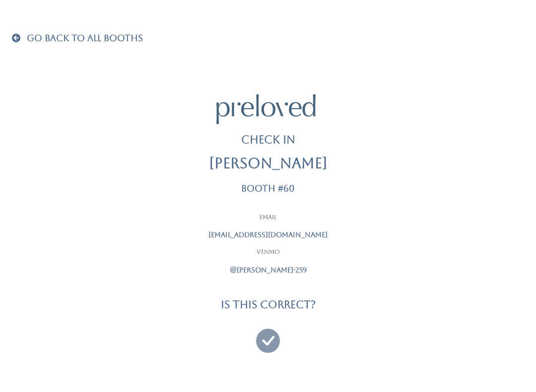
click at [265, 327] on icon at bounding box center [268, 336] width 24 height 33
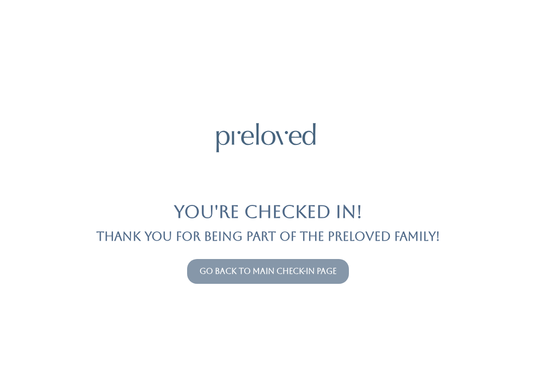
click at [263, 264] on button "Go back to main check-in page" at bounding box center [268, 271] width 162 height 25
click at [289, 275] on link "Go back to main check-in page" at bounding box center [267, 270] width 137 height 9
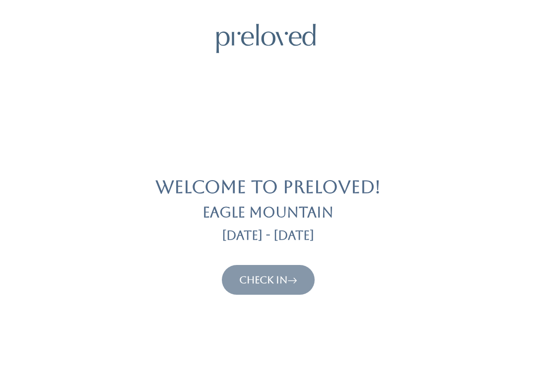
click at [274, 281] on link "Check In" at bounding box center [268, 280] width 58 height 12
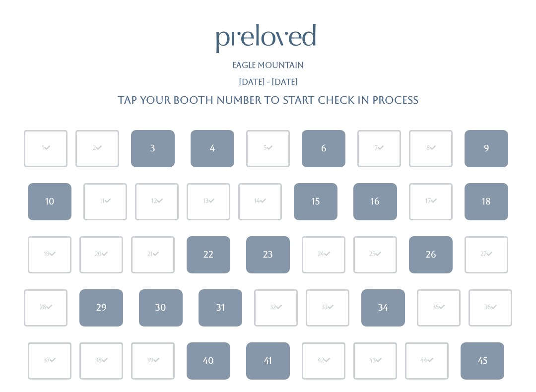
click at [483, 204] on div "18" at bounding box center [486, 201] width 9 height 13
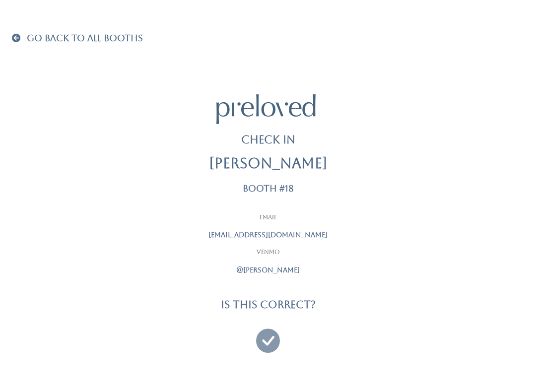
click at [268, 341] on icon at bounding box center [268, 336] width 24 height 33
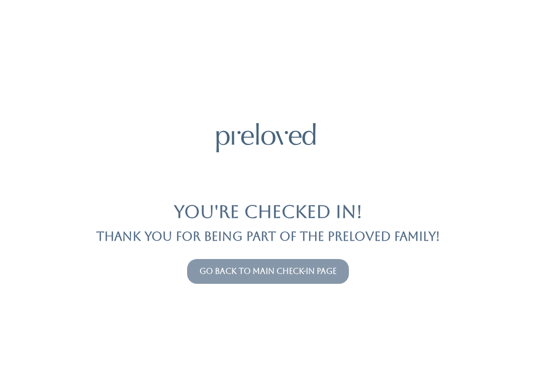
click at [318, 274] on link "Go back to main check-in page" at bounding box center [267, 270] width 137 height 9
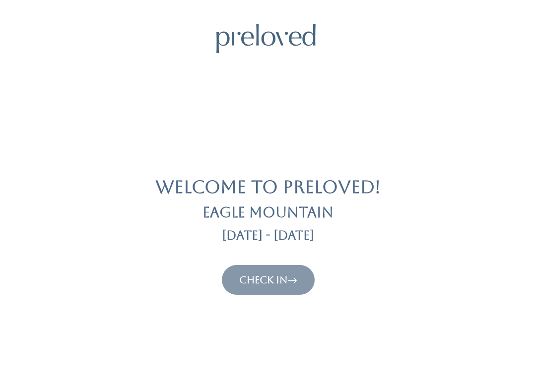
click at [272, 270] on button "Check In" at bounding box center [268, 280] width 93 height 30
click at [268, 276] on link "Check In" at bounding box center [268, 280] width 58 height 12
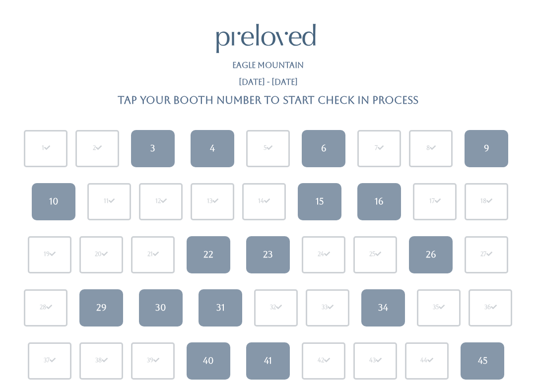
click at [157, 138] on link "3" at bounding box center [153, 148] width 44 height 37
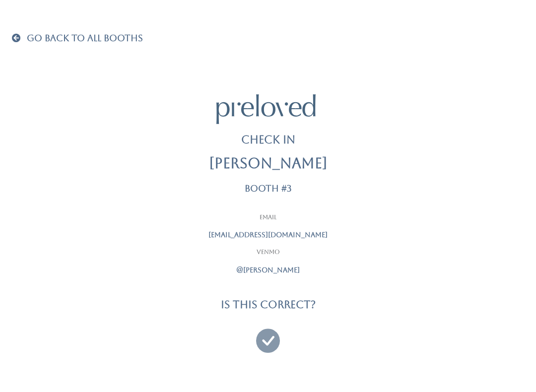
click at [265, 345] on icon at bounding box center [268, 336] width 24 height 33
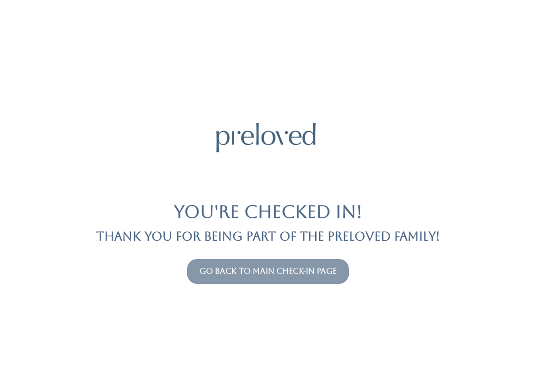
click at [287, 270] on link "Go back to main check-in page" at bounding box center [267, 270] width 137 height 9
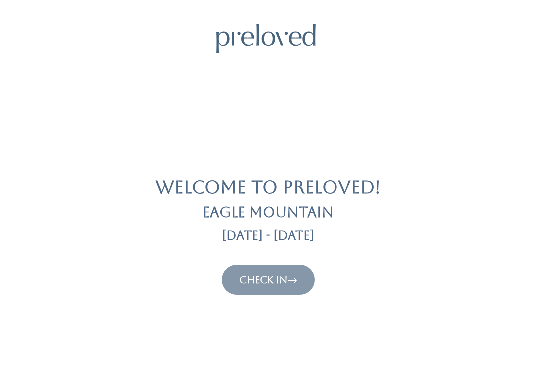
click at [283, 278] on link "Check In" at bounding box center [268, 280] width 58 height 12
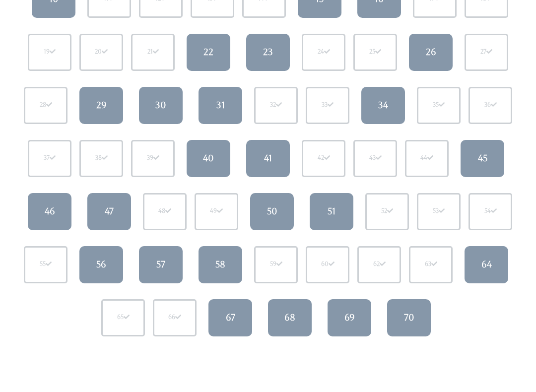
scroll to position [202, 0]
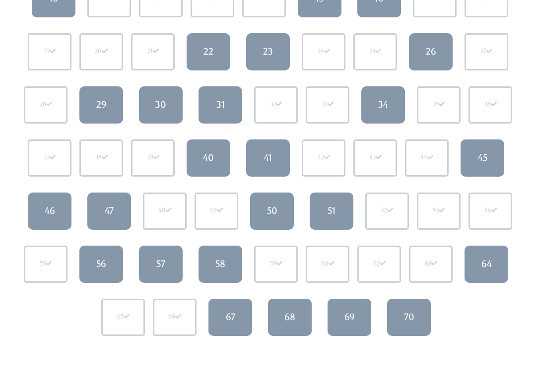
click at [280, 267] on div "59" at bounding box center [276, 264] width 12 height 9
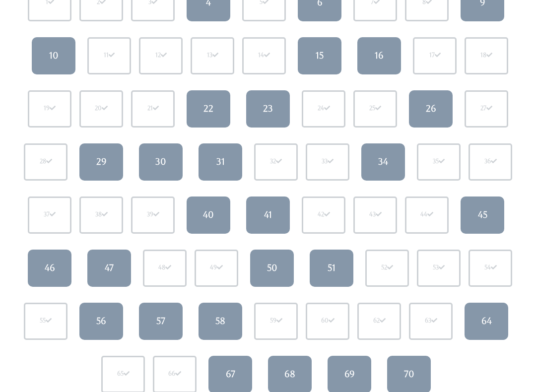
scroll to position [149, 0]
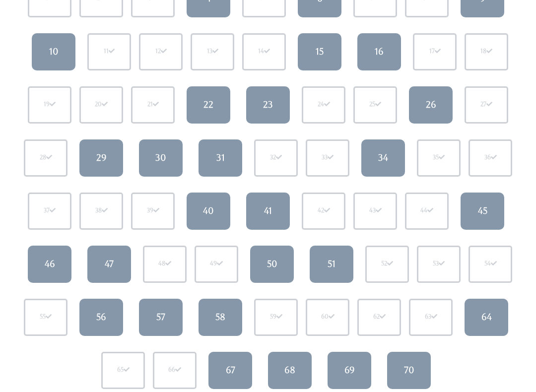
click at [385, 156] on div "34" at bounding box center [383, 158] width 10 height 13
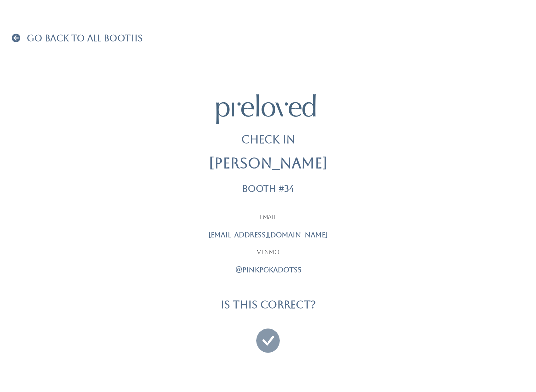
click at [263, 334] on icon at bounding box center [268, 336] width 24 height 33
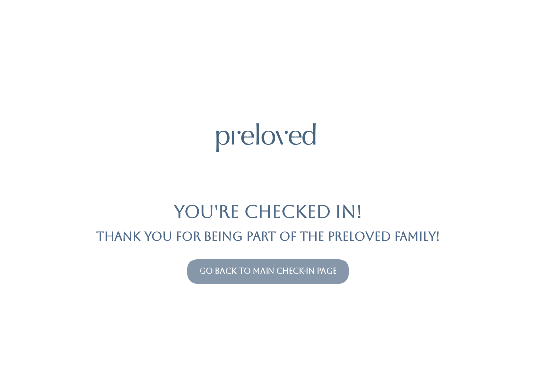
click at [260, 270] on link "Go back to main check-in page" at bounding box center [267, 270] width 137 height 9
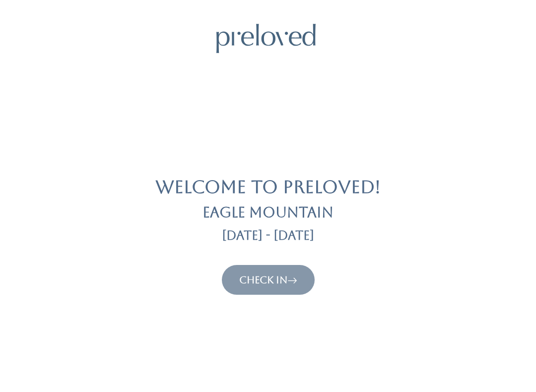
click at [250, 284] on link "Check In" at bounding box center [268, 280] width 58 height 12
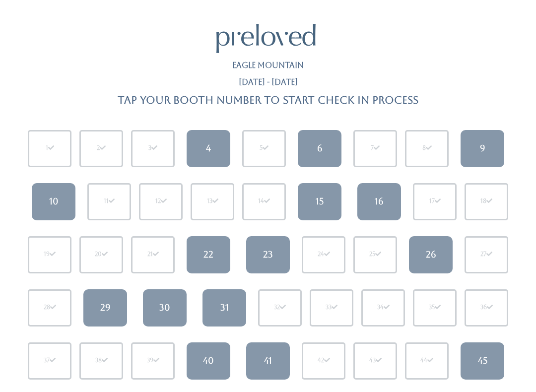
click at [45, 197] on link "10" at bounding box center [54, 201] width 44 height 37
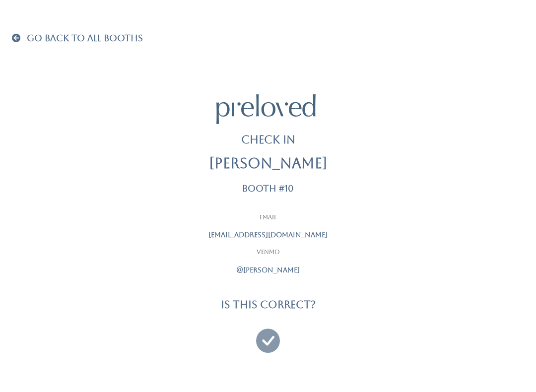
click at [20, 40] on span at bounding box center [18, 37] width 13 height 9
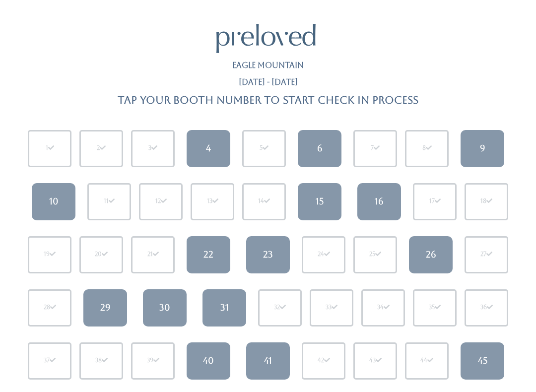
click at [226, 304] on div "31" at bounding box center [224, 307] width 8 height 13
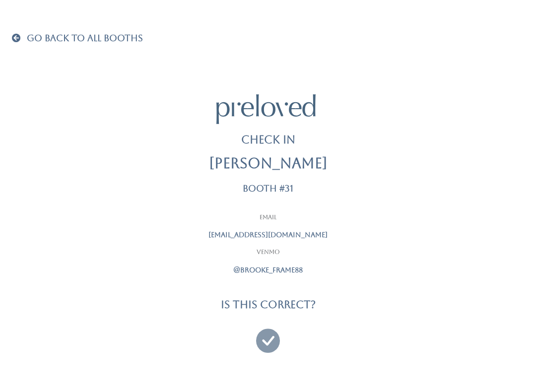
click at [264, 338] on icon at bounding box center [268, 336] width 24 height 33
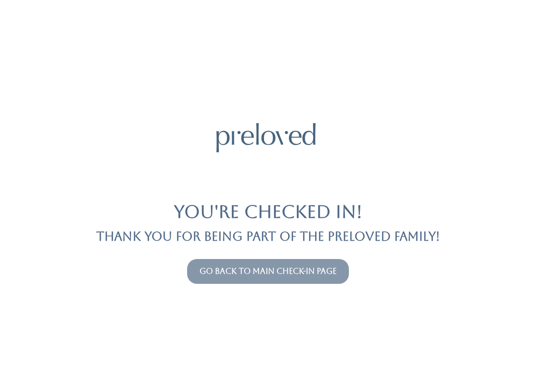
click at [255, 266] on link "Go back to main check-in page" at bounding box center [267, 270] width 137 height 9
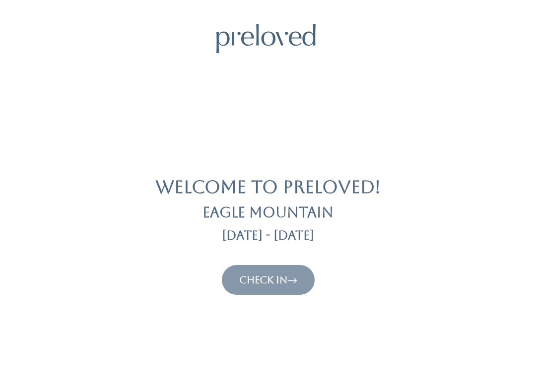
click at [266, 275] on link "Check In" at bounding box center [268, 280] width 58 height 12
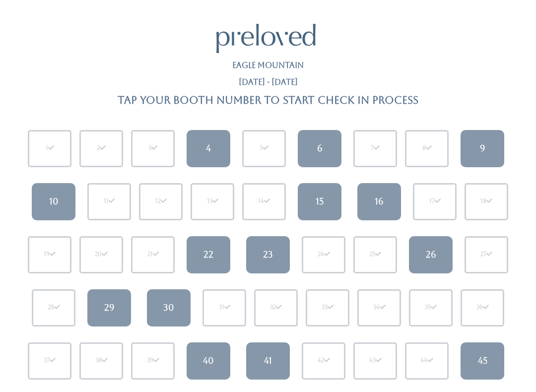
click at [98, 364] on div "38" at bounding box center [101, 360] width 12 height 9
click at [152, 371] on div "39" at bounding box center [153, 360] width 44 height 37
click at [115, 311] on link "29" at bounding box center [109, 307] width 44 height 37
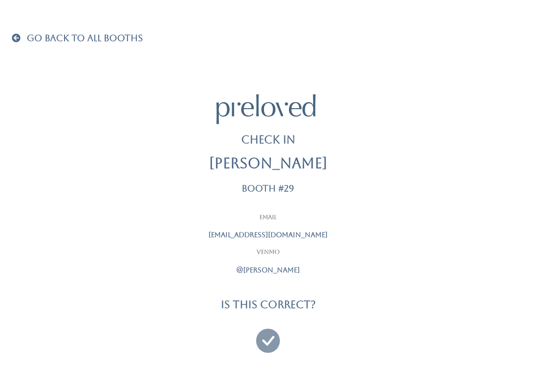
click at [106, 309] on div "Email michellelunt@gmail.com Venmo @michelle-lunt Is this correct?" at bounding box center [268, 283] width 516 height 141
click at [244, 295] on div "Email michellelunt@gmail.com Venmo @michelle-lunt Is this correct?" at bounding box center [268, 283] width 248 height 141
click at [269, 335] on icon at bounding box center [268, 336] width 24 height 33
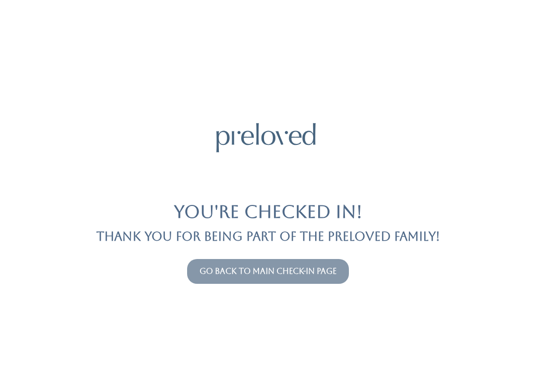
click at [305, 270] on link "Go back to main check-in page" at bounding box center [267, 270] width 137 height 9
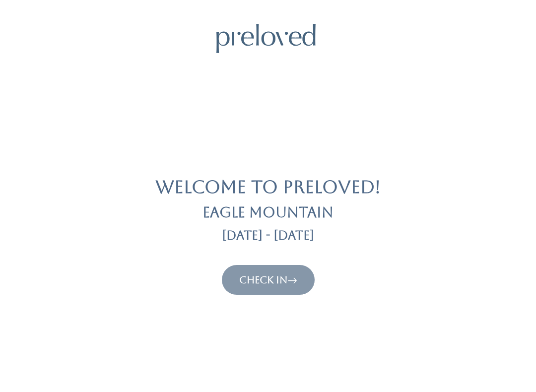
click at [278, 283] on link "Check In" at bounding box center [268, 280] width 58 height 12
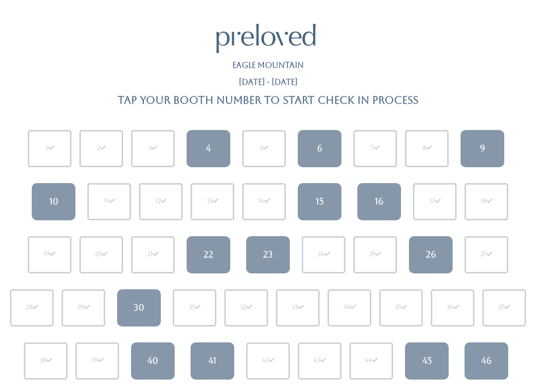
click at [320, 203] on div "15" at bounding box center [320, 201] width 8 height 13
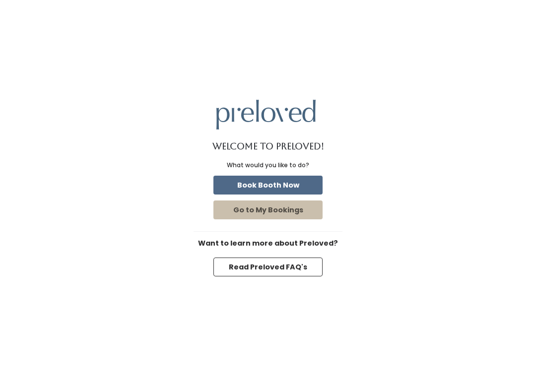
click at [290, 181] on button "Book Booth Now" at bounding box center [267, 185] width 109 height 19
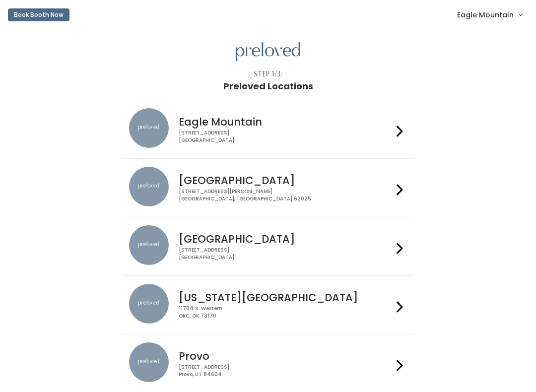
click at [501, 12] on span "Eagle Mountain" at bounding box center [485, 14] width 57 height 11
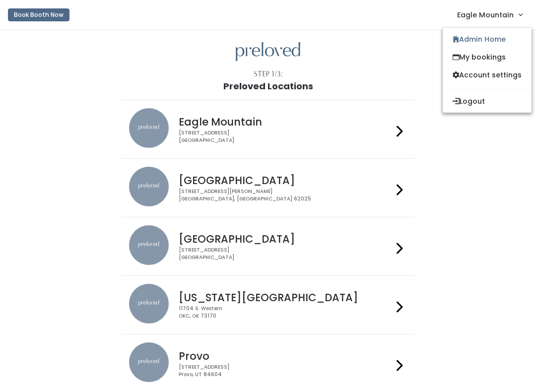
click at [502, 17] on span "Eagle Mountain" at bounding box center [485, 14] width 57 height 11
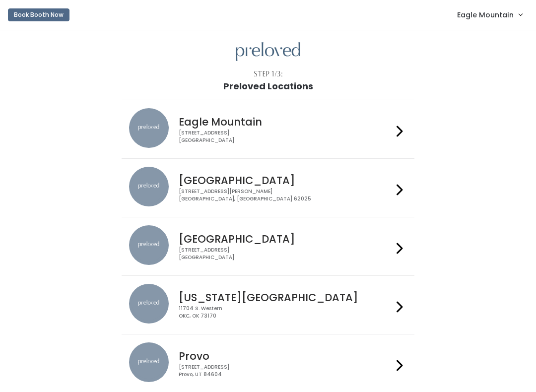
click at [492, 16] on span "Eagle Mountain" at bounding box center [485, 14] width 57 height 11
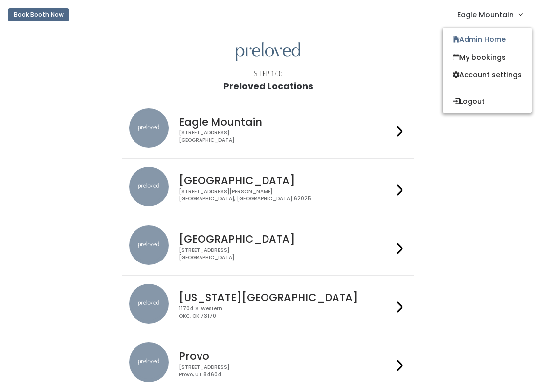
click at [475, 36] on link "Admin Home" at bounding box center [487, 39] width 89 height 18
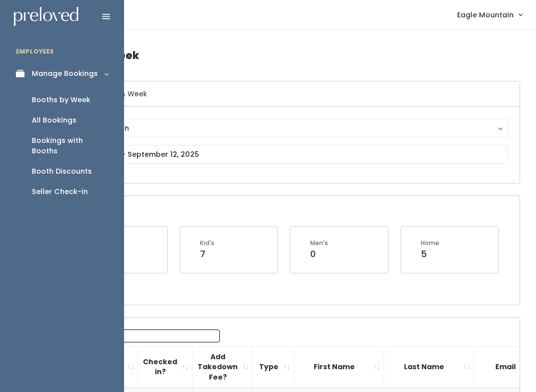
click at [68, 187] on link "Seller Check-in" at bounding box center [62, 192] width 124 height 20
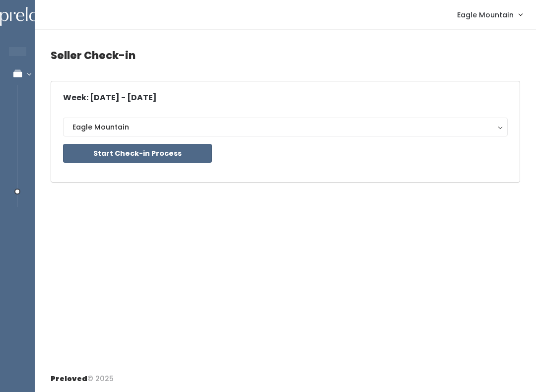
click at [166, 150] on button "Start Check-in Process" at bounding box center [137, 153] width 149 height 19
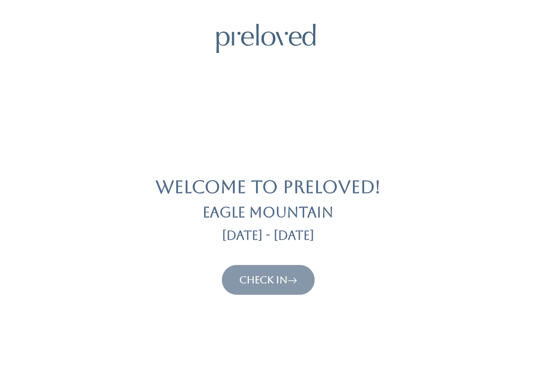
click at [273, 275] on link "Check In" at bounding box center [268, 280] width 58 height 12
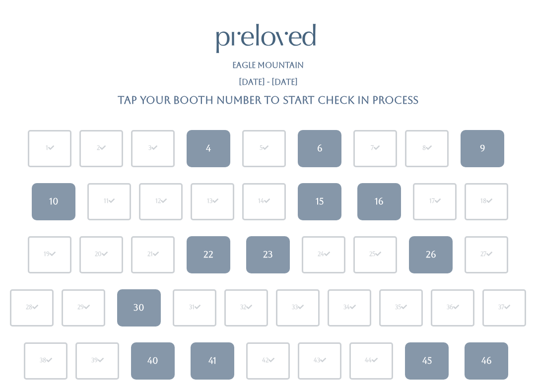
click at [325, 199] on link "15" at bounding box center [320, 201] width 44 height 37
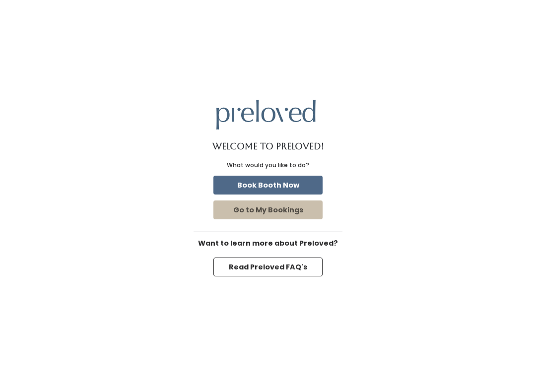
click at [298, 183] on button "Book Booth Now" at bounding box center [267, 185] width 109 height 19
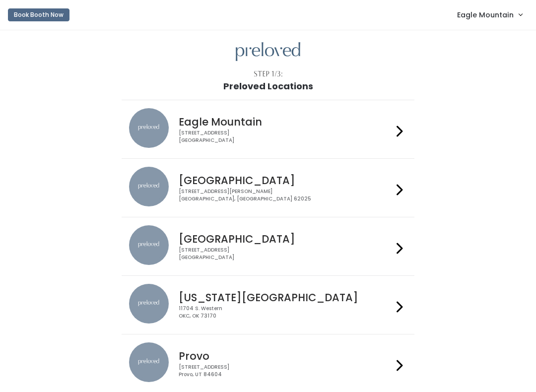
click at [488, 10] on span "Eagle Mountain" at bounding box center [485, 14] width 57 height 11
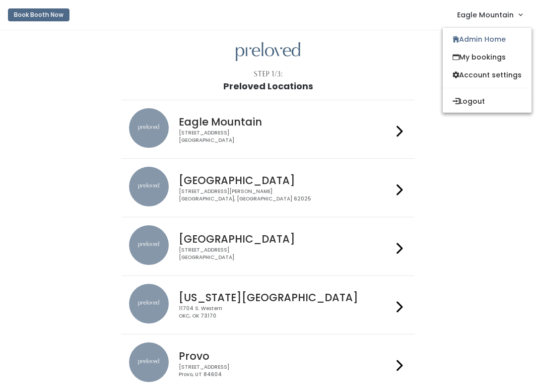
click at [471, 37] on link "Admin Home" at bounding box center [487, 39] width 89 height 18
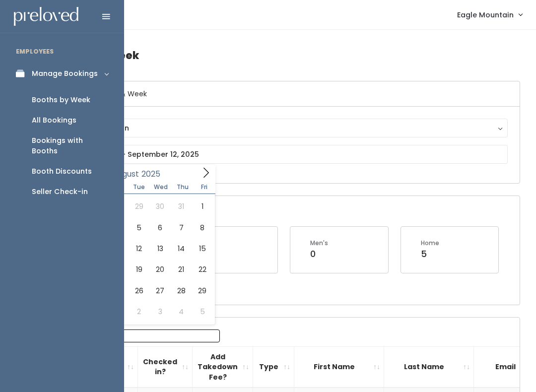
click at [61, 187] on div "Seller Check-in" at bounding box center [60, 192] width 56 height 10
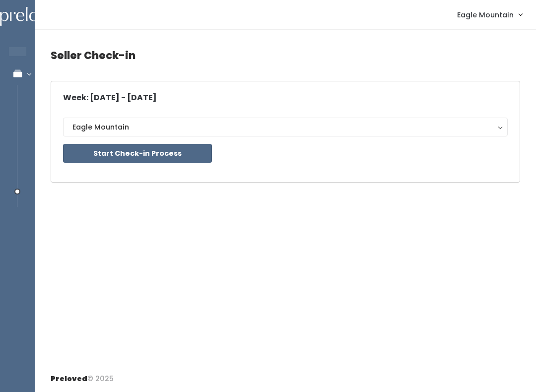
click at [165, 156] on button "Start Check-in Process" at bounding box center [137, 153] width 149 height 19
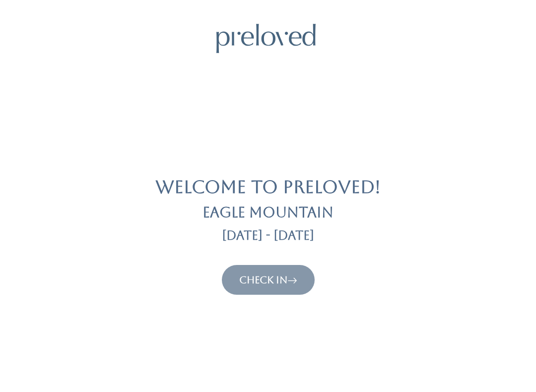
click at [274, 291] on button "Check In" at bounding box center [268, 280] width 93 height 30
click at [283, 283] on link "Check In" at bounding box center [268, 280] width 58 height 12
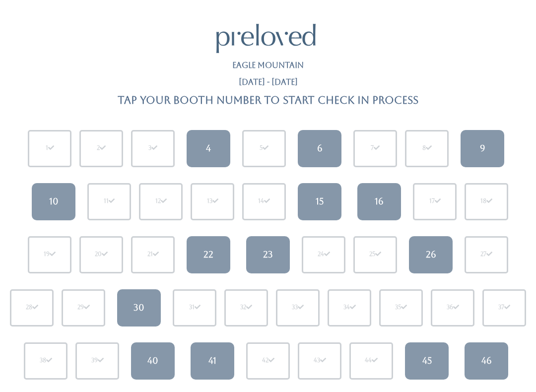
click at [313, 197] on link "15" at bounding box center [320, 201] width 44 height 37
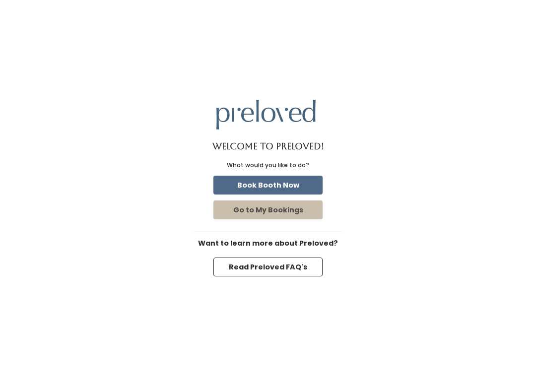
click at [285, 176] on button "Book Booth Now" at bounding box center [267, 185] width 109 height 19
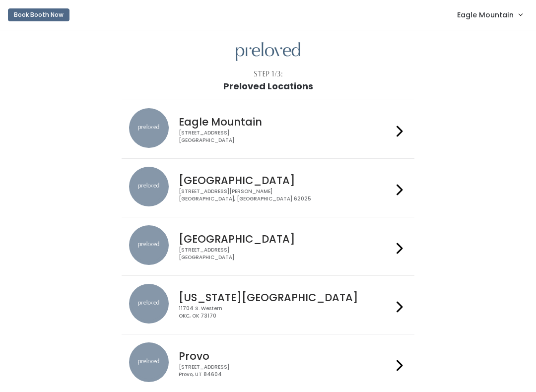
click at [482, 21] on link "Eagle Mountain" at bounding box center [489, 14] width 85 height 21
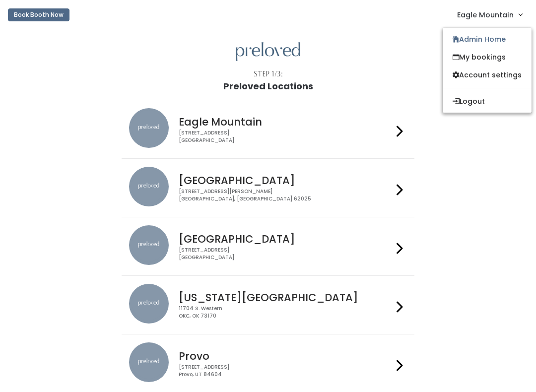
click at [476, 34] on link "Admin Home" at bounding box center [487, 39] width 89 height 18
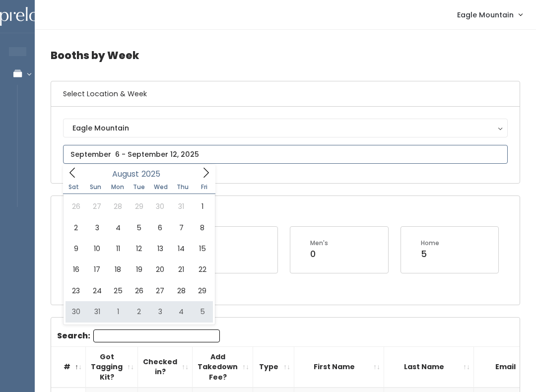
type input "August 30 to September 5"
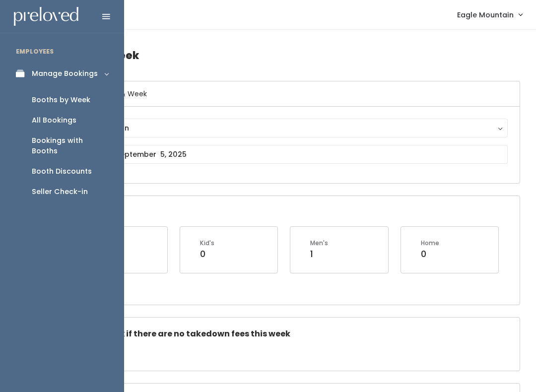
click at [64, 187] on div "Seller Check-in" at bounding box center [60, 192] width 56 height 10
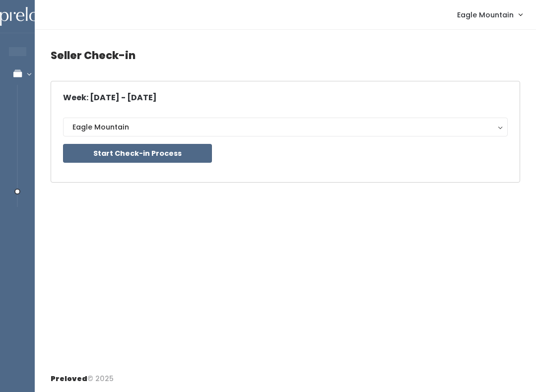
click at [171, 150] on button "Start Check-in Process" at bounding box center [137, 153] width 149 height 19
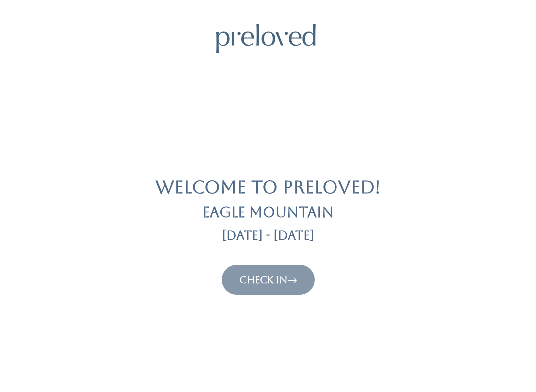
click at [252, 281] on link "Check In" at bounding box center [268, 280] width 58 height 12
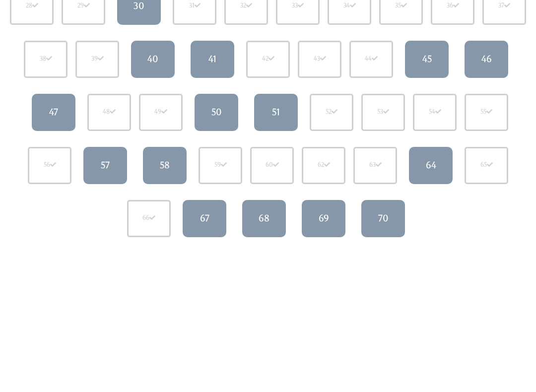
scroll to position [300, 0]
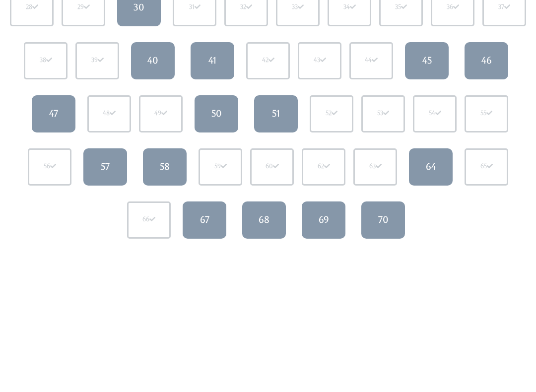
click at [432, 163] on div "64" at bounding box center [431, 166] width 10 height 13
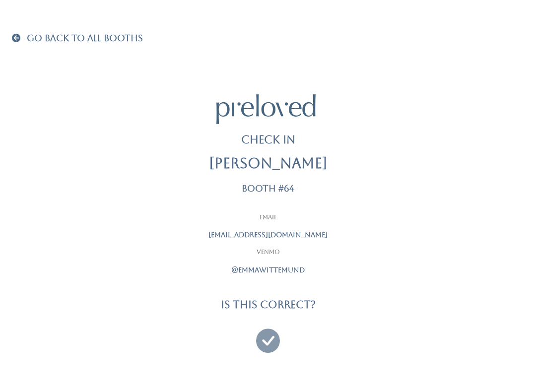
click at [265, 342] on icon at bounding box center [268, 336] width 24 height 33
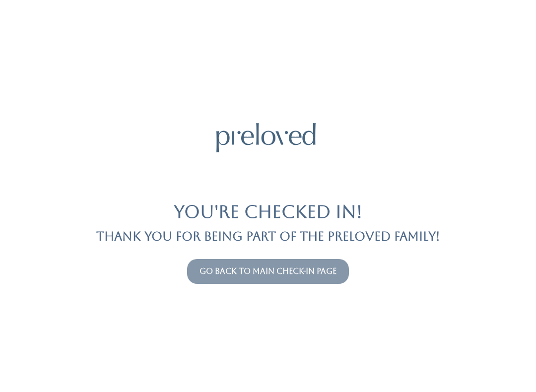
click at [212, 274] on link "Go back to main check-in page" at bounding box center [267, 270] width 137 height 9
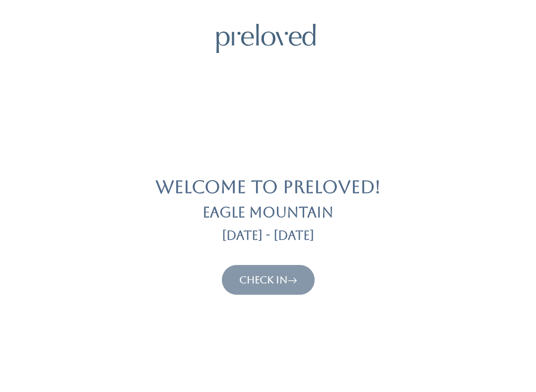
click at [263, 278] on link "Check In" at bounding box center [268, 280] width 58 height 12
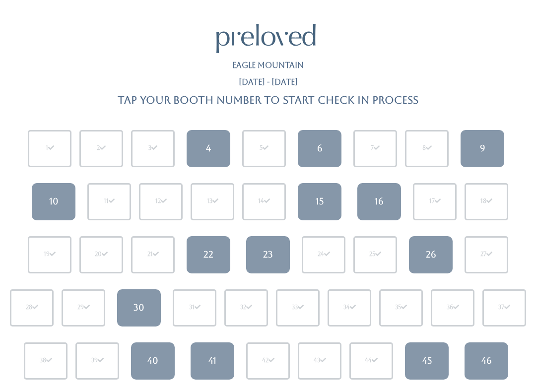
click at [487, 139] on link "9" at bounding box center [482, 148] width 44 height 37
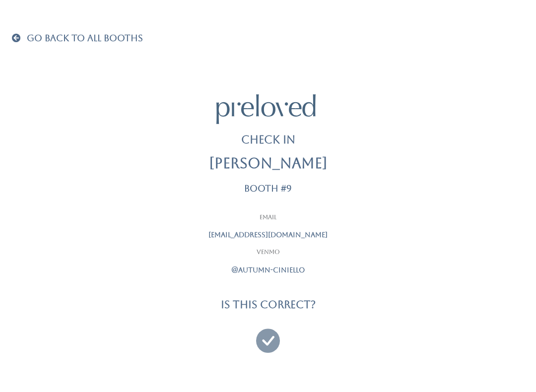
click at [271, 340] on icon at bounding box center [268, 336] width 24 height 33
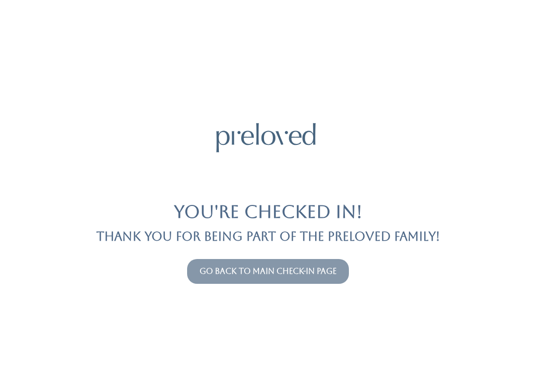
click at [303, 274] on link "Go back to main check-in page" at bounding box center [267, 270] width 137 height 9
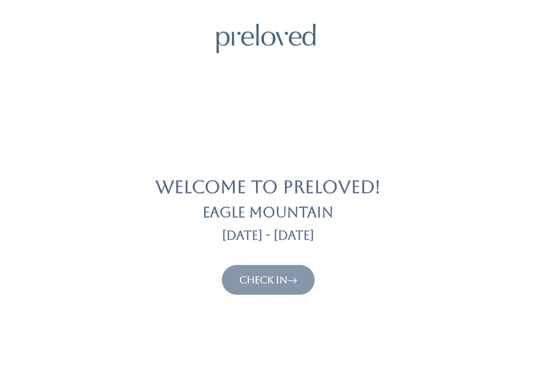
click at [283, 279] on link "Check In" at bounding box center [268, 280] width 58 height 12
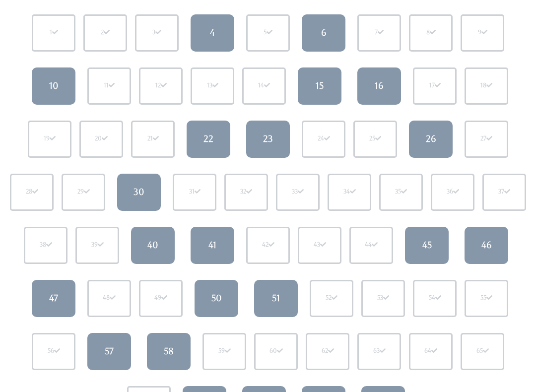
scroll to position [115, 0]
click at [60, 302] on link "47" at bounding box center [54, 298] width 44 height 37
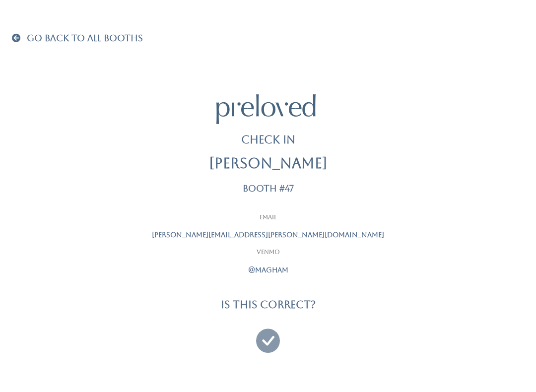
click at [262, 336] on icon at bounding box center [268, 336] width 24 height 33
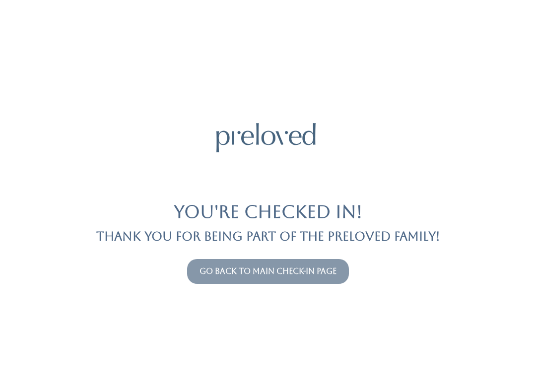
click at [282, 271] on link "Go back to main check-in page" at bounding box center [267, 270] width 137 height 9
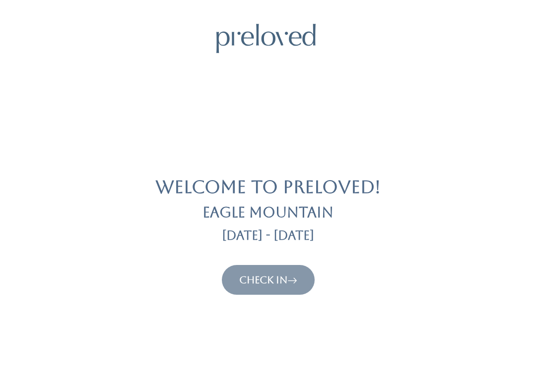
scroll to position [2, 0]
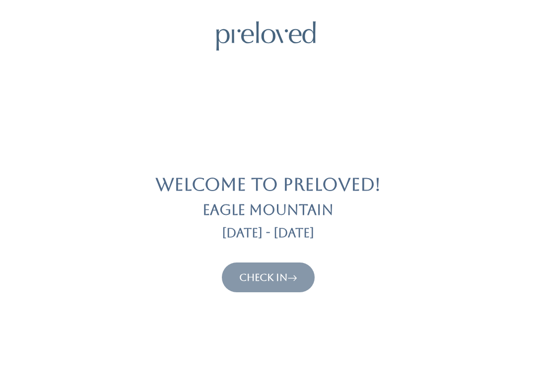
click at [277, 277] on link "Check In" at bounding box center [268, 277] width 58 height 12
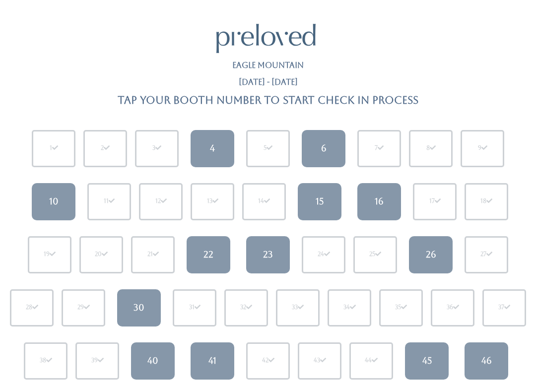
click at [430, 354] on div "45" at bounding box center [426, 360] width 9 height 13
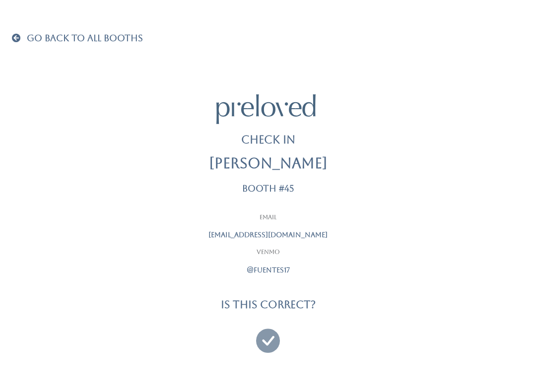
click at [266, 337] on icon at bounding box center [268, 336] width 24 height 33
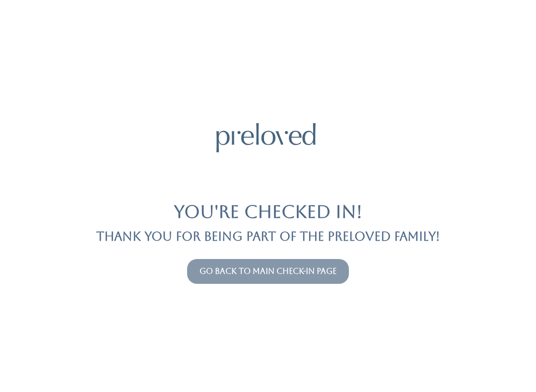
click at [306, 268] on link "Go back to main check-in page" at bounding box center [267, 270] width 137 height 9
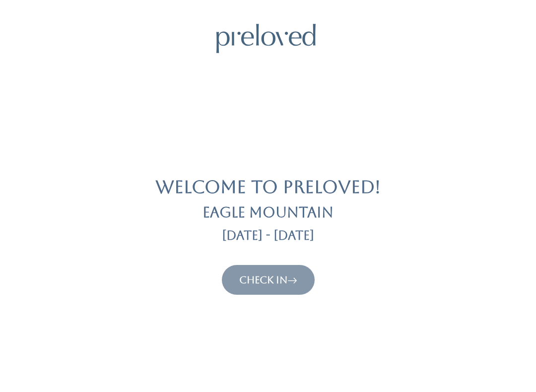
click at [272, 283] on link "Check In" at bounding box center [268, 280] width 58 height 12
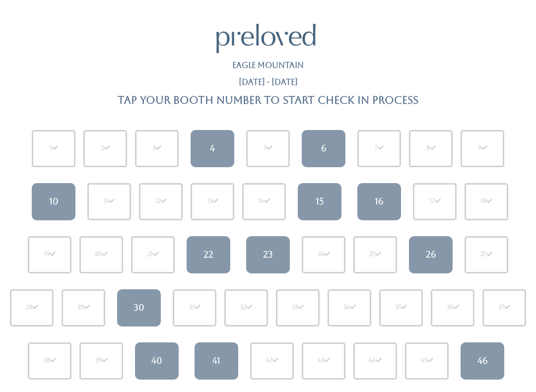
click at [319, 193] on link "15" at bounding box center [320, 201] width 44 height 37
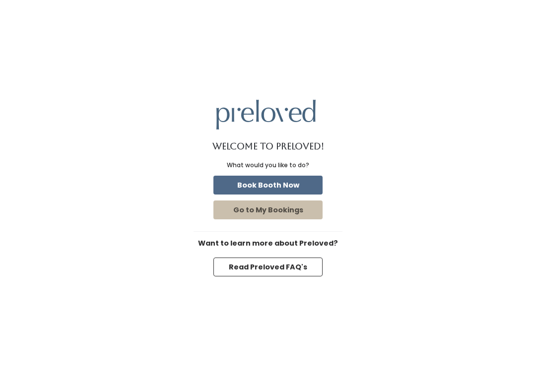
click at [298, 176] on button "Book Booth Now" at bounding box center [267, 185] width 109 height 19
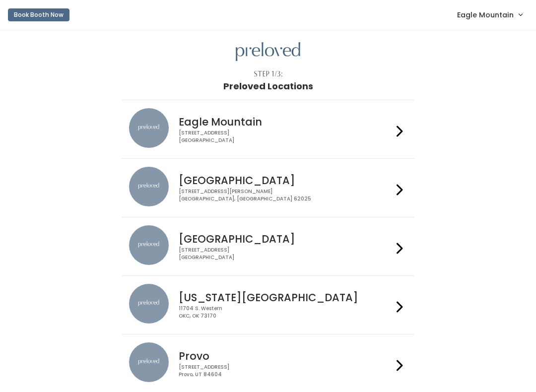
click at [494, 13] on span "Eagle Mountain" at bounding box center [485, 14] width 57 height 11
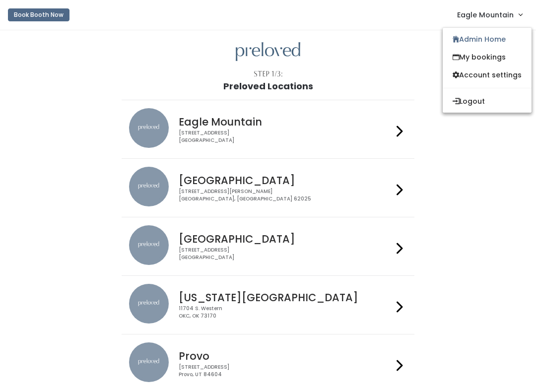
click at [468, 38] on link "Admin Home" at bounding box center [487, 39] width 89 height 18
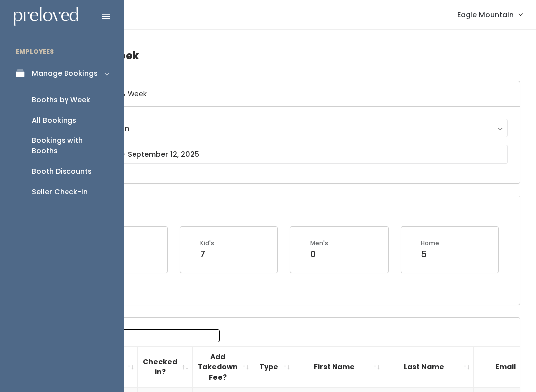
click at [85, 187] on link "Seller Check-in" at bounding box center [62, 192] width 124 height 20
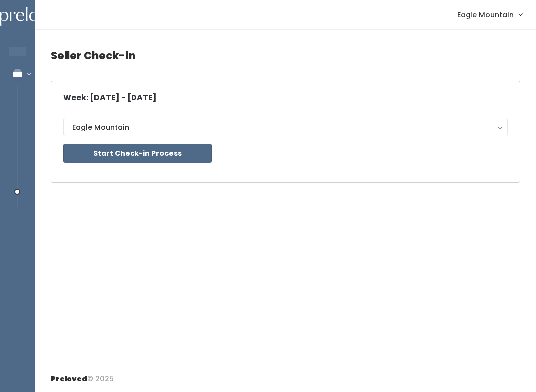
click at [174, 145] on button "Start Check-in Process" at bounding box center [137, 153] width 149 height 19
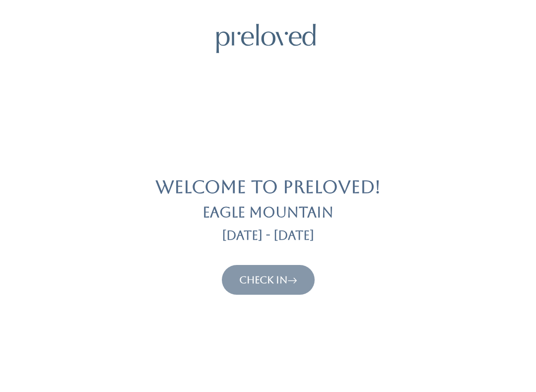
click at [264, 274] on link "Check In" at bounding box center [268, 280] width 58 height 12
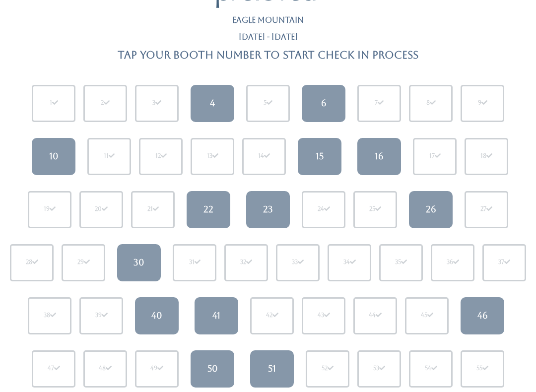
scroll to position [45, 0]
click at [228, 313] on link "41" at bounding box center [216, 315] width 44 height 37
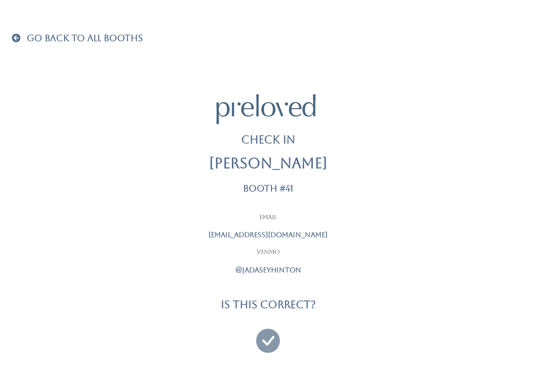
click at [268, 337] on icon at bounding box center [268, 336] width 24 height 33
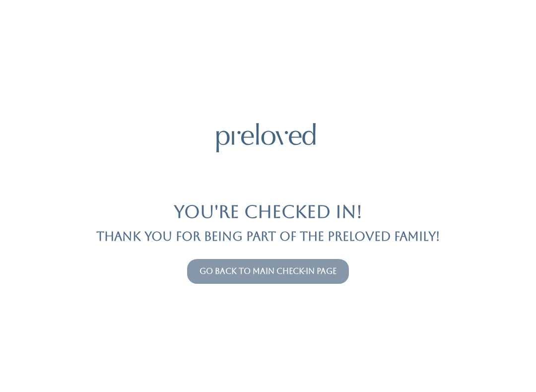
click at [326, 264] on button "Go back to main check-in page" at bounding box center [268, 271] width 162 height 25
click at [324, 275] on link "Go back to main check-in page" at bounding box center [267, 270] width 137 height 9
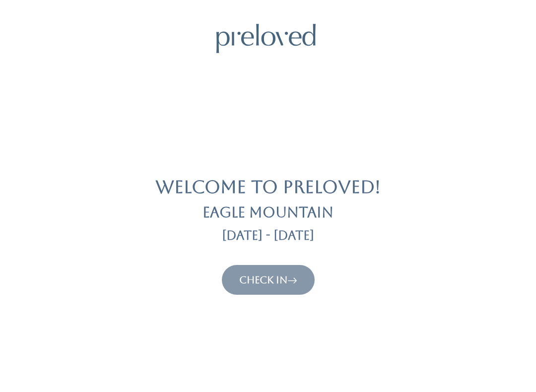
click at [301, 269] on button "Check In" at bounding box center [268, 280] width 93 height 30
click at [290, 284] on icon at bounding box center [292, 280] width 10 height 12
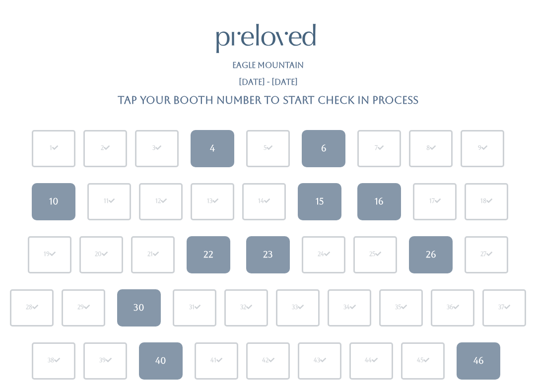
click at [380, 197] on div "16" at bounding box center [379, 201] width 9 height 13
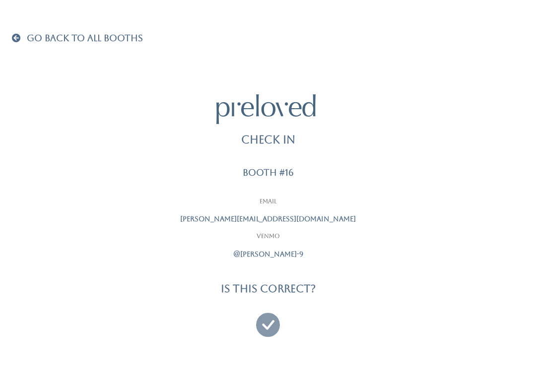
click at [260, 318] on icon at bounding box center [268, 320] width 24 height 33
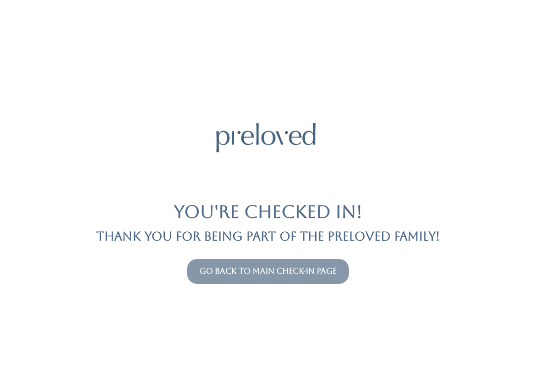
click at [297, 260] on button "Go back to main check-in page" at bounding box center [268, 271] width 162 height 25
click at [279, 267] on link "Go back to main check-in page" at bounding box center [267, 270] width 137 height 9
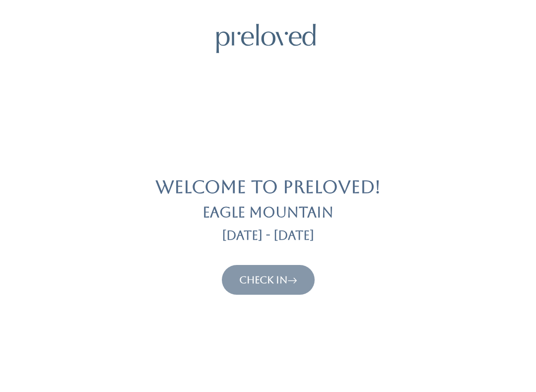
click at [279, 291] on button "Check In" at bounding box center [268, 280] width 93 height 30
click at [265, 277] on link "Check In" at bounding box center [268, 280] width 58 height 12
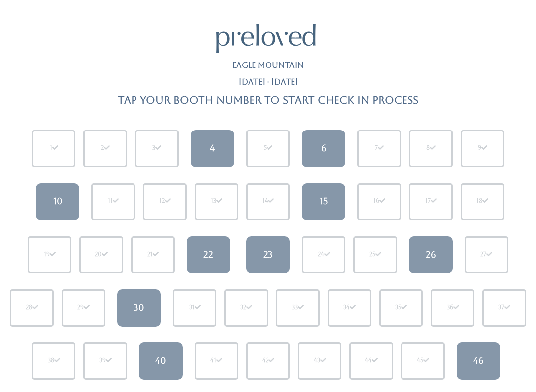
click at [233, 139] on link "4" at bounding box center [213, 148] width 44 height 37
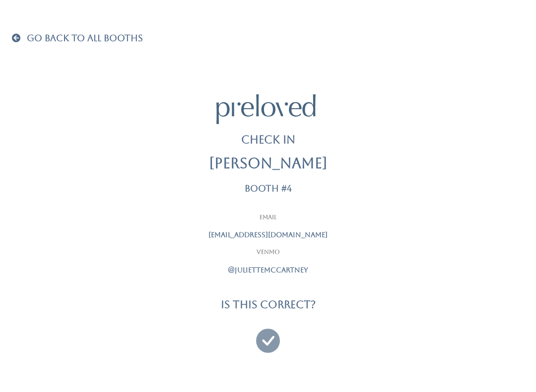
click at [273, 350] on link at bounding box center [268, 336] width 24 height 37
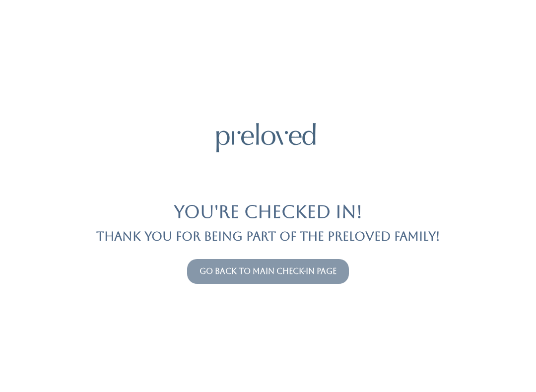
click at [271, 267] on link "Go back to main check-in page" at bounding box center [267, 270] width 137 height 9
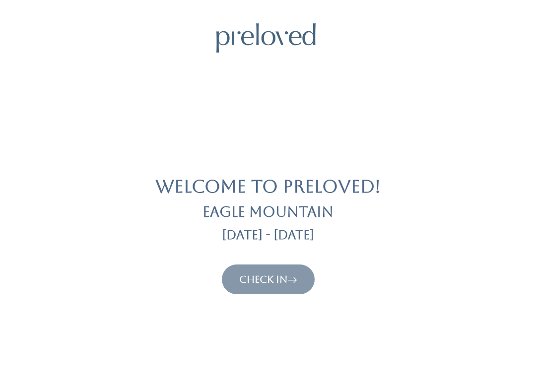
click at [270, 278] on link "Check In" at bounding box center [268, 280] width 58 height 12
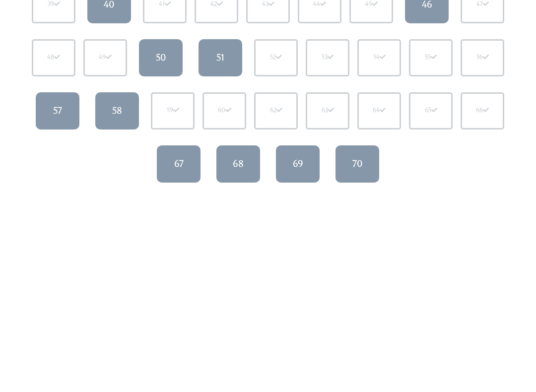
scroll to position [358, 0]
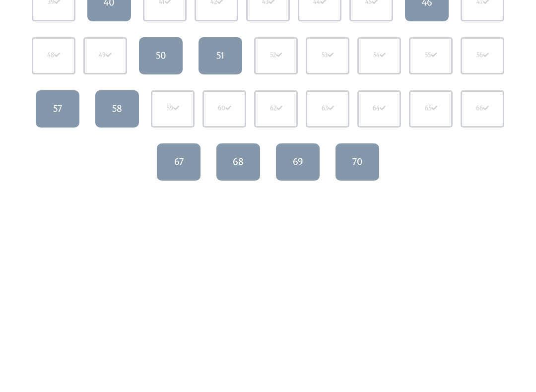
click at [236, 152] on link "68" at bounding box center [238, 161] width 44 height 37
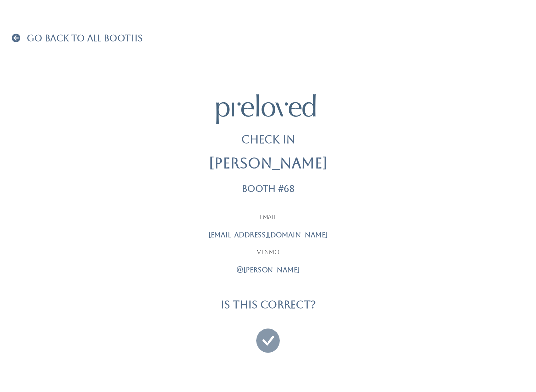
click at [17, 36] on span at bounding box center [18, 37] width 13 height 9
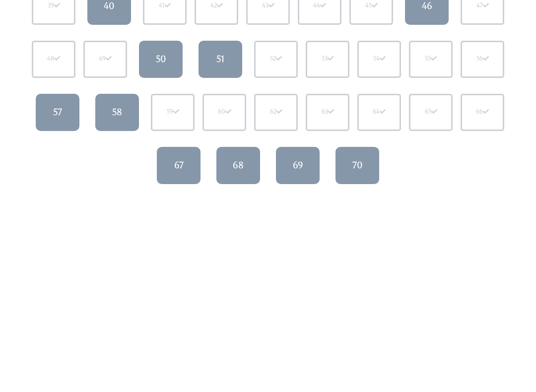
scroll to position [348, 0]
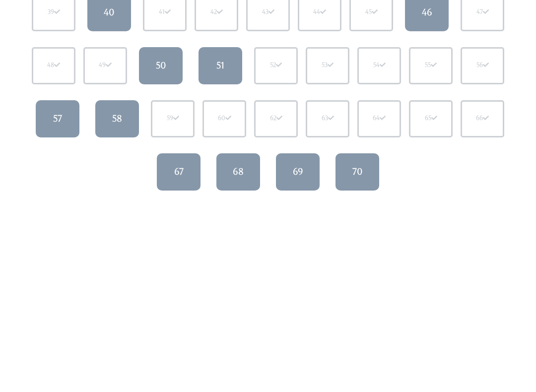
click at [297, 176] on div "69" at bounding box center [298, 171] width 10 height 13
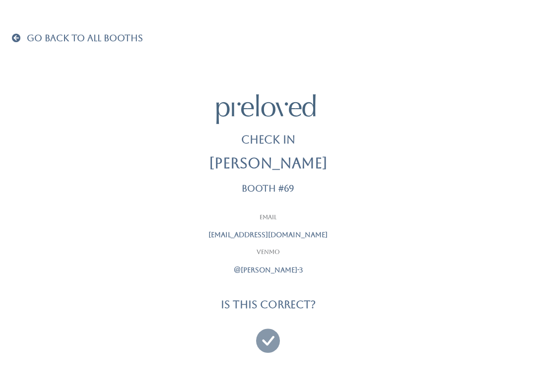
click at [267, 329] on icon at bounding box center [268, 336] width 24 height 33
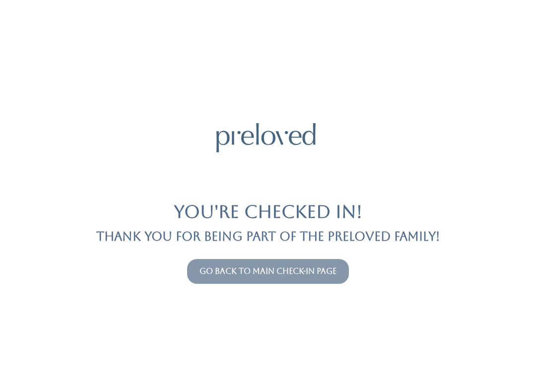
click at [255, 264] on button "Go back to main check-in page" at bounding box center [268, 271] width 162 height 25
click at [290, 271] on link "Go back to main check-in page" at bounding box center [267, 270] width 137 height 9
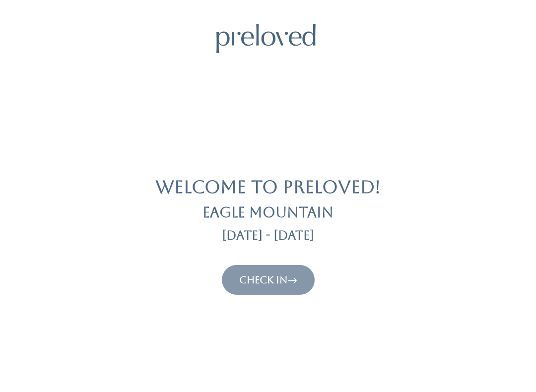
click at [276, 275] on link "Check In" at bounding box center [268, 280] width 58 height 12
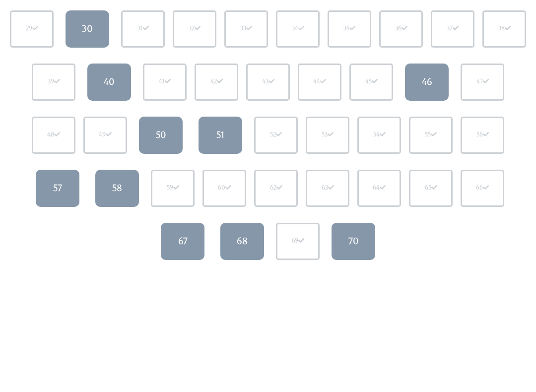
scroll to position [298, 0]
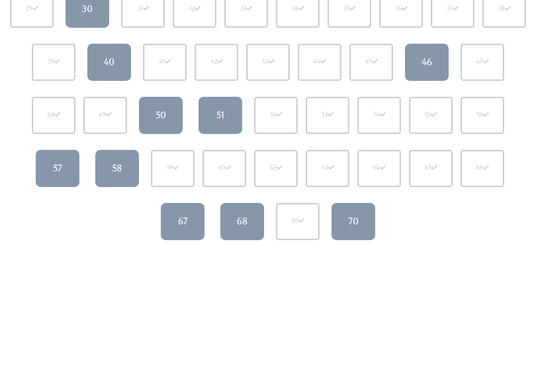
click at [239, 220] on div "68" at bounding box center [242, 221] width 11 height 13
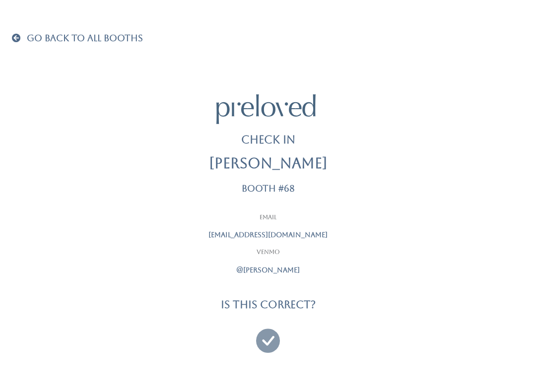
click at [257, 335] on div at bounding box center [268, 336] width 248 height 37
click at [275, 332] on icon at bounding box center [268, 336] width 24 height 33
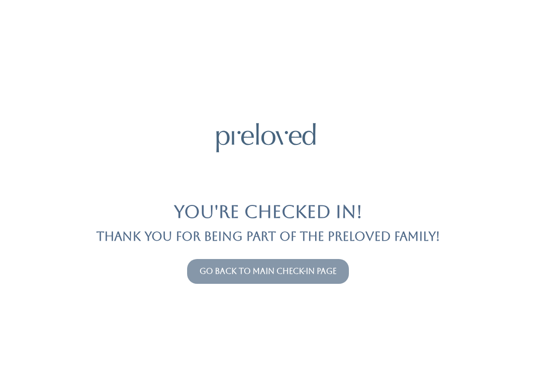
click at [311, 269] on link "Go back to main check-in page" at bounding box center [267, 270] width 137 height 9
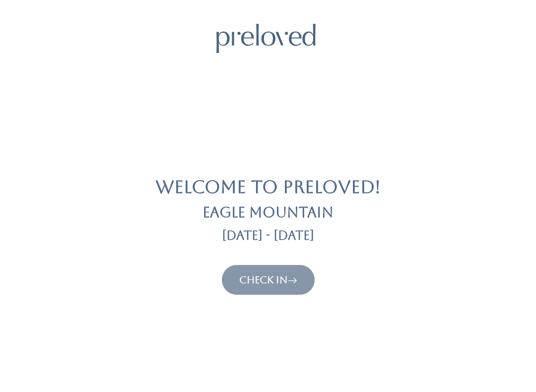
click at [266, 281] on link "Check In" at bounding box center [268, 280] width 58 height 12
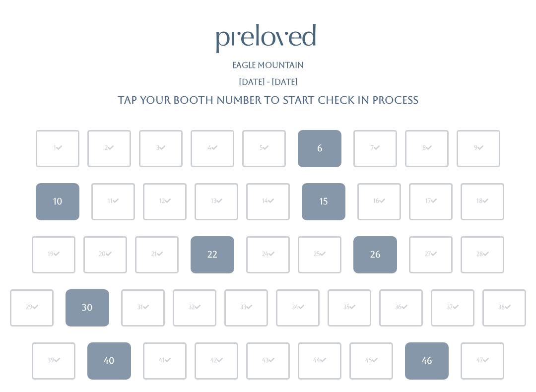
click at [374, 253] on div "26" at bounding box center [375, 254] width 10 height 13
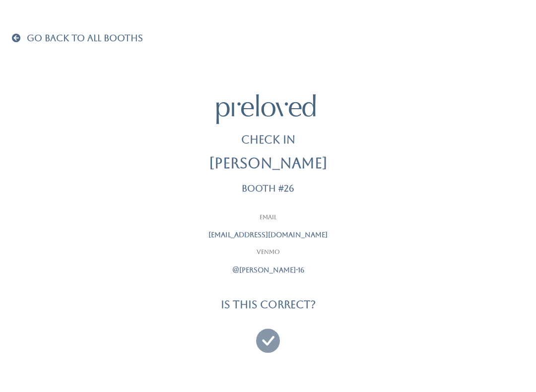
click at [273, 339] on icon at bounding box center [268, 336] width 24 height 33
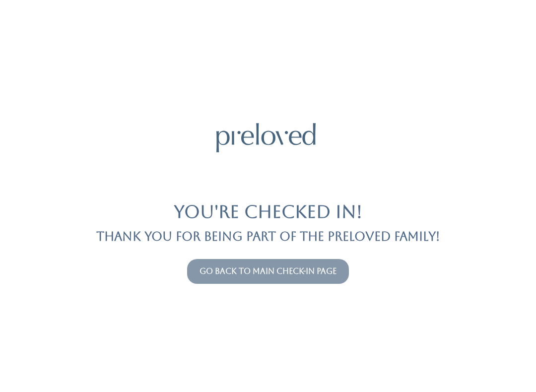
click at [317, 274] on link "Go back to main check-in page" at bounding box center [267, 270] width 137 height 9
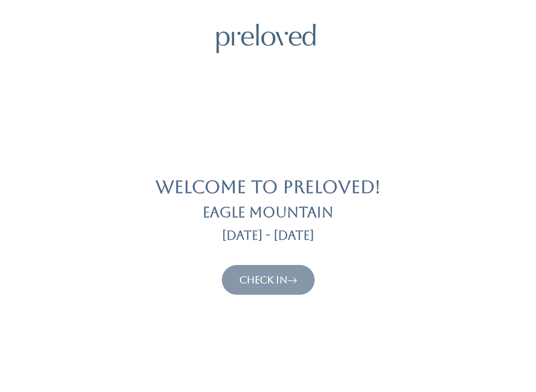
click at [291, 280] on icon at bounding box center [292, 280] width 10 height 12
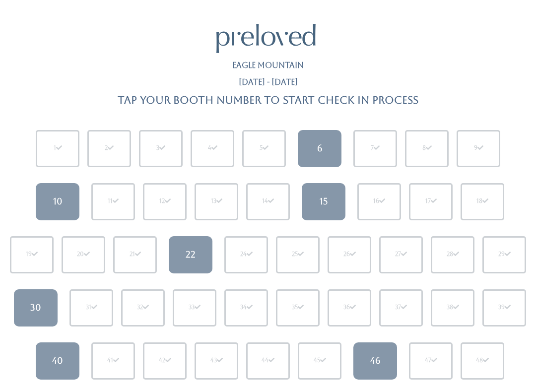
click at [371, 363] on div "46" at bounding box center [375, 360] width 10 height 13
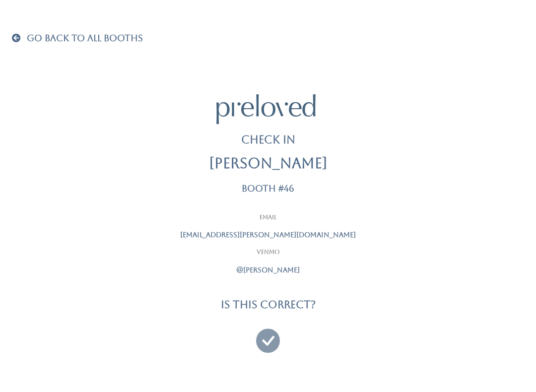
click at [257, 331] on icon at bounding box center [268, 336] width 24 height 33
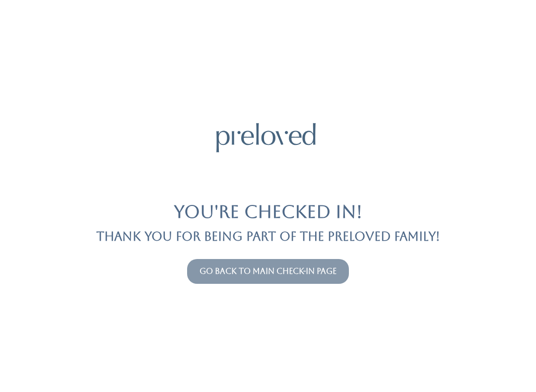
click at [261, 274] on link "Go back to main check-in page" at bounding box center [267, 270] width 137 height 9
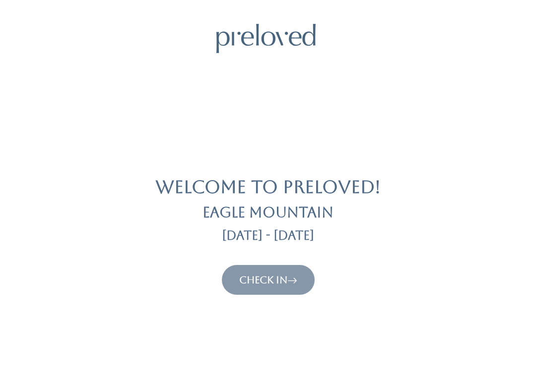
click at [534, 204] on body "Welcome to Preloved! Eagle Mountain Aug 30 - Sep 5 Check In Preloved © 2025" at bounding box center [268, 346] width 536 height 645
